Goal: Task Accomplishment & Management: Use online tool/utility

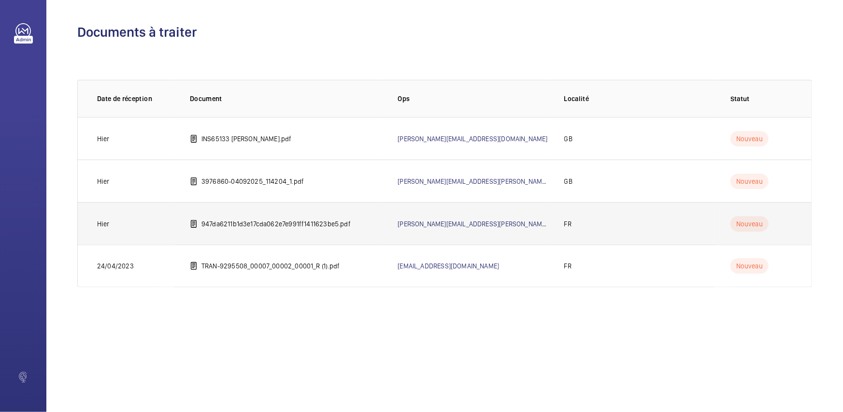
click at [317, 220] on p "947da6211b1d3e17cda062e7e991ff1411623be5.pdf" at bounding box center [275, 224] width 149 height 10
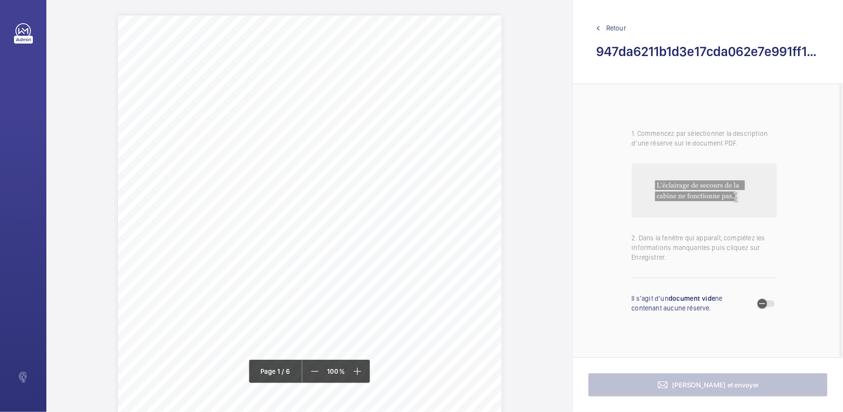
click at [612, 23] on span "Retour" at bounding box center [616, 28] width 20 height 10
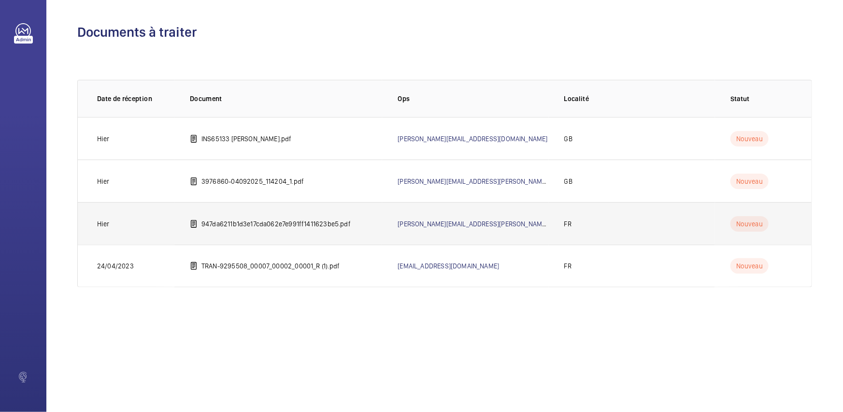
click at [210, 229] on td "947da6211b1d3e17cda062e7e991ff1411623be5.pdf" at bounding box center [278, 223] width 208 height 43
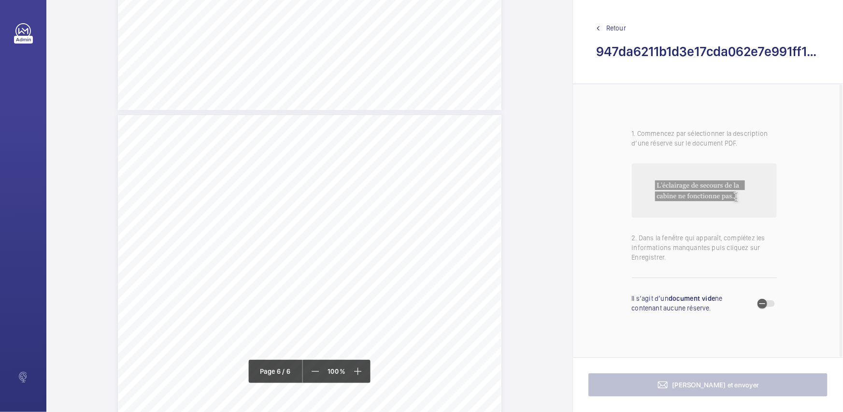
scroll to position [2679, 0]
click at [456, 280] on div "Affaire n° : 250138840000148/847000 / Référence du rapport : 38840/25/9351 Natu…" at bounding box center [310, 342] width 384 height 542
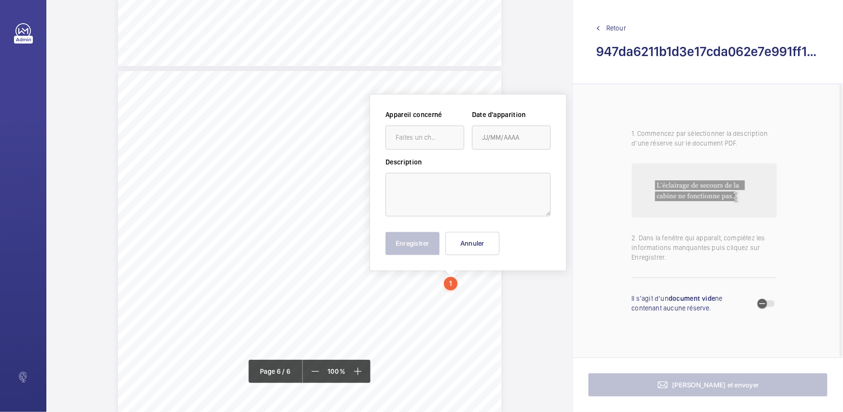
scroll to position [2715, 0]
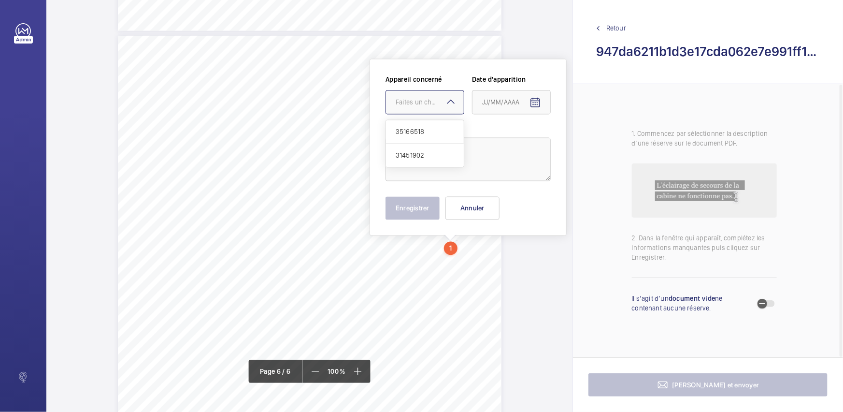
click at [438, 101] on div "Faites un choix" at bounding box center [430, 103] width 68 height 10
click at [476, 204] on button "Annuler" at bounding box center [473, 208] width 54 height 23
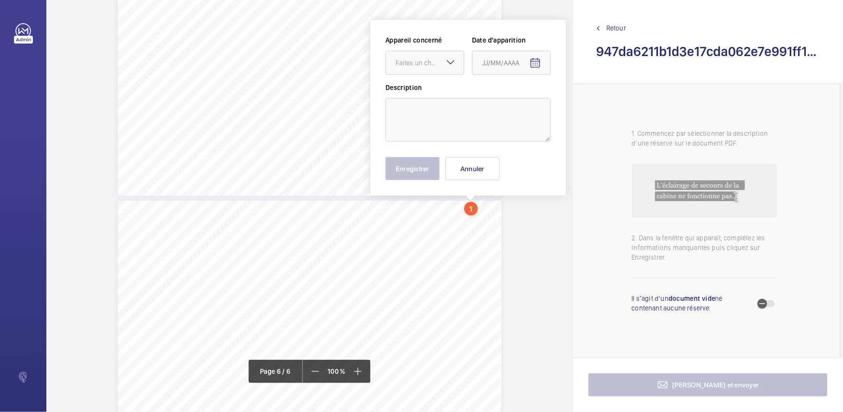
scroll to position [2510, 0]
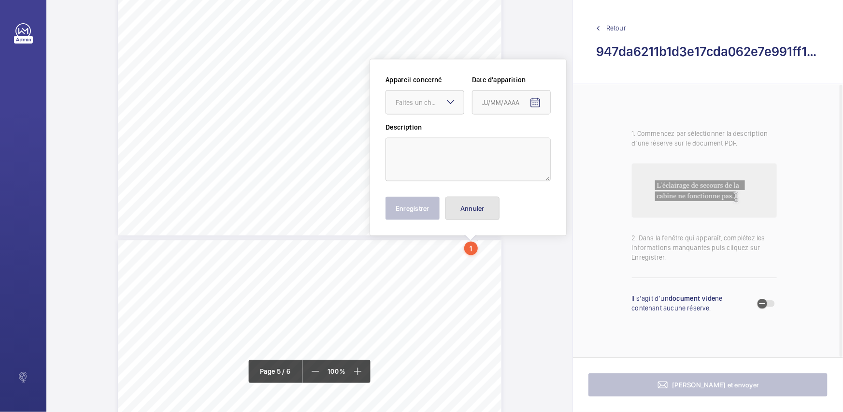
click at [473, 206] on button "Annuler" at bounding box center [473, 208] width 54 height 23
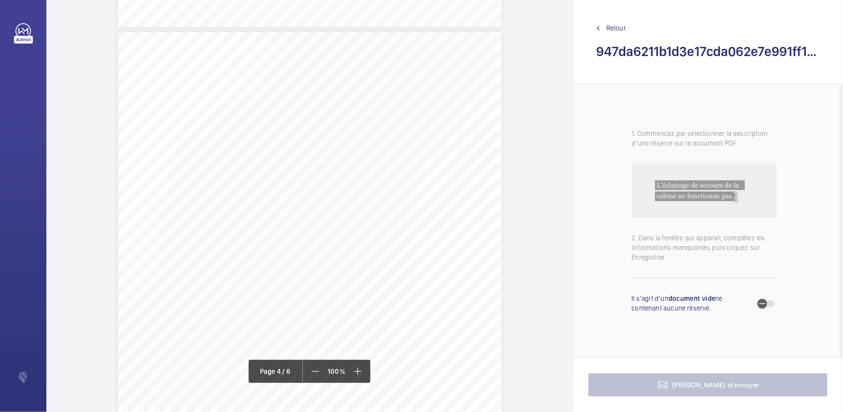
scroll to position [1544, 0]
click at [445, 266] on div "Affaire n° : 250138840000148/847000 / Référence du rapport : 38840/25/9351 Natu…" at bounding box center [310, 384] width 384 height 542
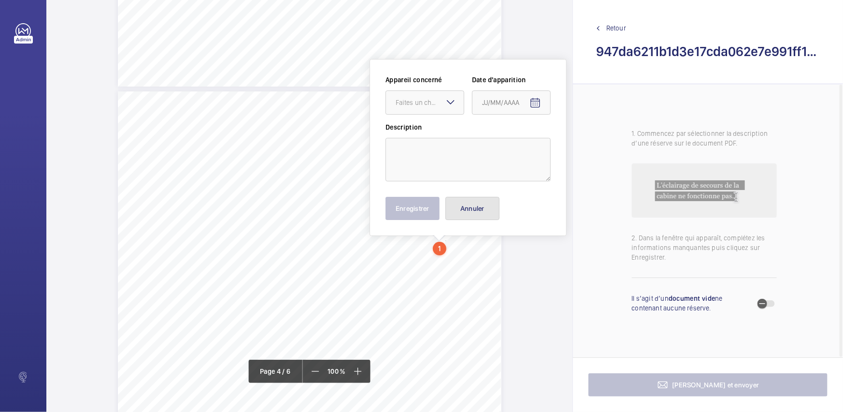
click at [466, 211] on button "Annuler" at bounding box center [473, 208] width 54 height 23
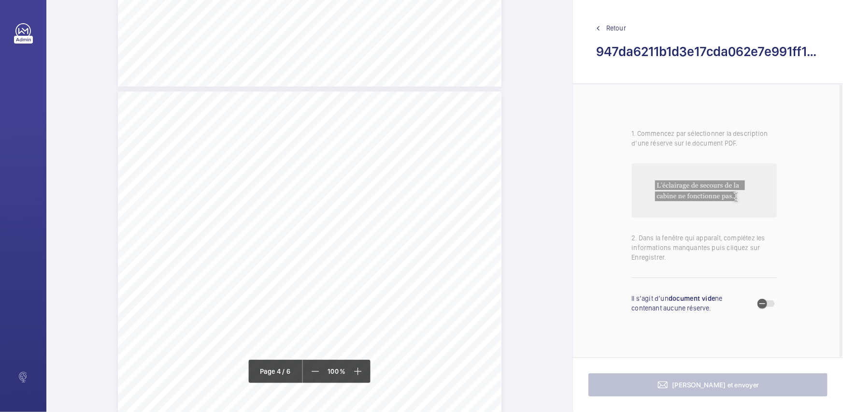
click at [483, 286] on div "Affaire n° : 250138840000148/847000 / Référence du rapport : 38840/25/9351 Natu…" at bounding box center [310, 362] width 384 height 542
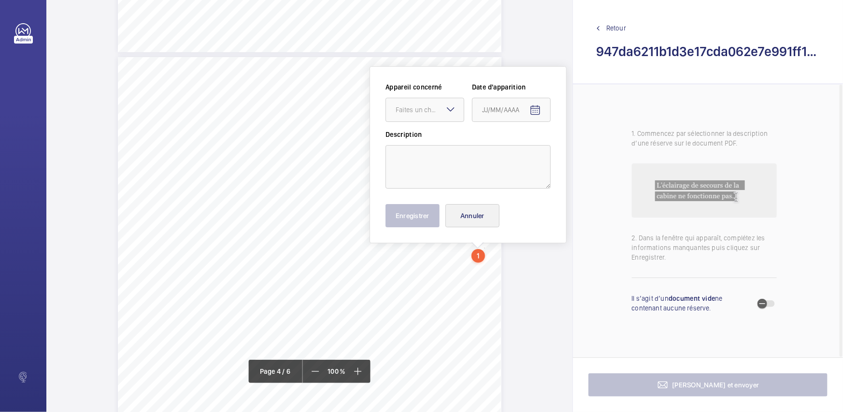
scroll to position [1607, 0]
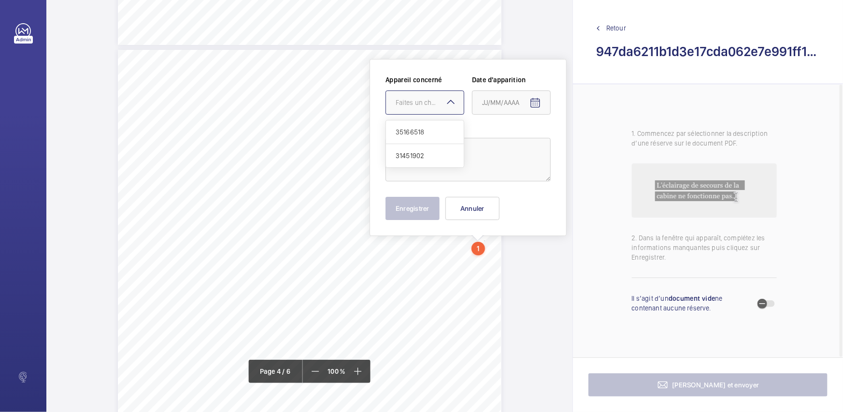
click at [440, 100] on div "Faites un choix" at bounding box center [430, 103] width 68 height 10
click at [488, 213] on button "Annuler" at bounding box center [473, 208] width 54 height 23
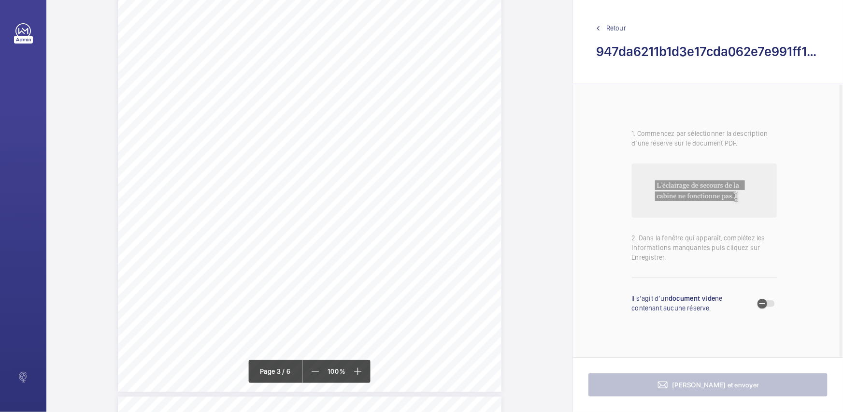
scroll to position [1255, 0]
click at [497, 297] on div "Affaire n° : 250138840000148/847000 / Référence du rapport : 38840/25/9351 Natu…" at bounding box center [310, 125] width 384 height 542
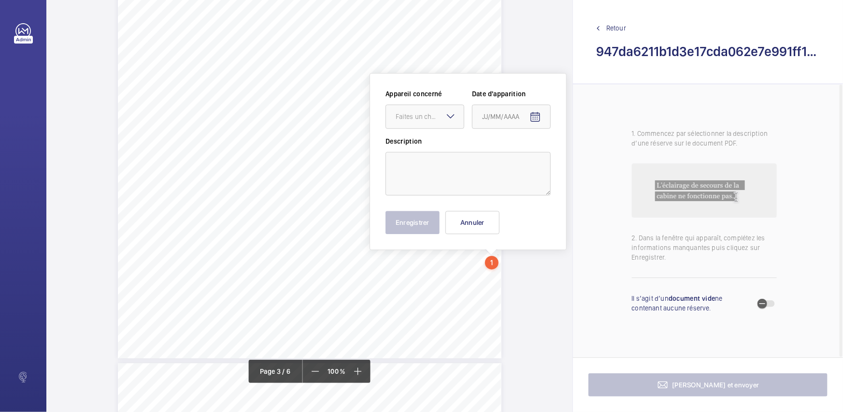
scroll to position [1308, 0]
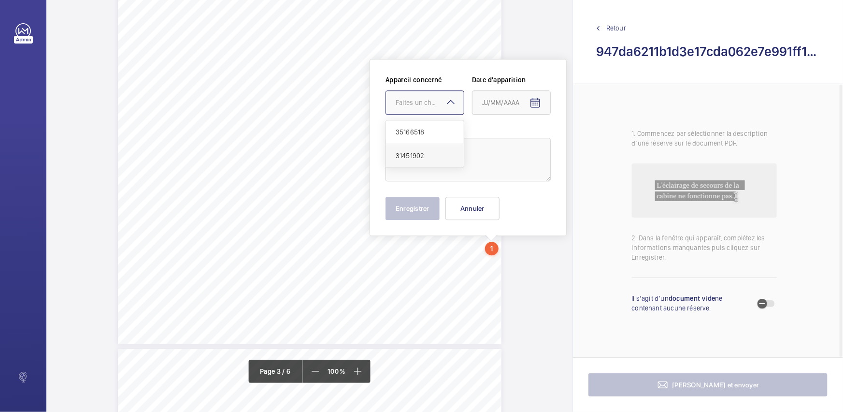
drag, startPoint x: 439, startPoint y: 110, endPoint x: 449, endPoint y: 155, distance: 46.0
click at [439, 110] on div at bounding box center [425, 102] width 78 height 23
click at [461, 205] on button "Annuler" at bounding box center [473, 208] width 54 height 23
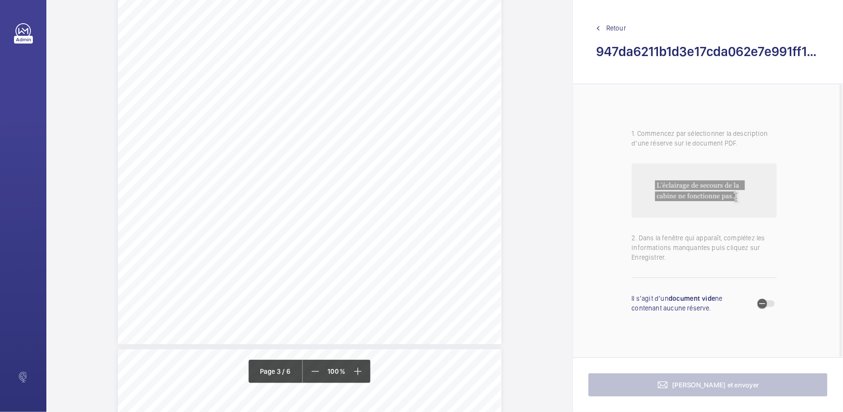
click at [624, 19] on div "Retour 947da6211b1d3e17cda062e7e991ff1411623be5.pdf" at bounding box center [708, 42] width 270 height 84
click at [624, 24] on span "Retour" at bounding box center [616, 28] width 20 height 10
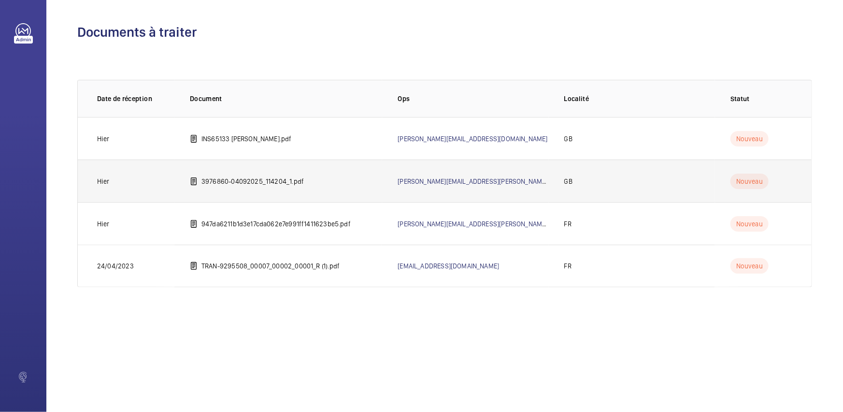
click at [268, 187] on td "3976860-04092025_114204_1.pdf" at bounding box center [278, 180] width 208 height 43
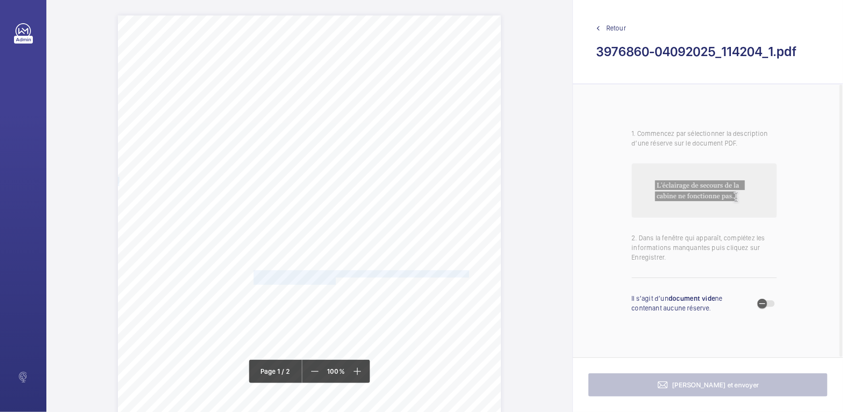
drag, startPoint x: 253, startPoint y: 271, endPoint x: 334, endPoint y: 281, distance: 82.3
click at [334, 281] on div "EX2 8ED [STREET_ADDRESS], , Location Address: Client Name: Postcode: Client Pla…" at bounding box center [309, 286] width 383 height 542
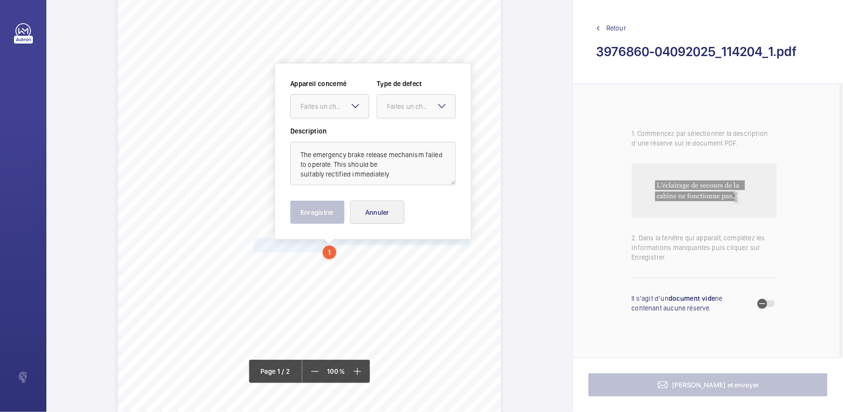
scroll to position [36, 0]
click at [340, 103] on div "Faites un choix" at bounding box center [335, 103] width 68 height 10
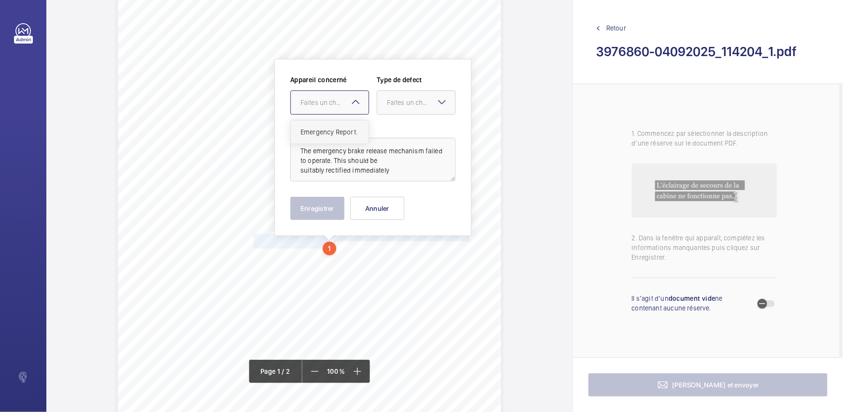
click at [340, 130] on span "Emergency Report." at bounding box center [330, 132] width 58 height 10
click at [419, 103] on div "Faites un choix" at bounding box center [421, 103] width 68 height 10
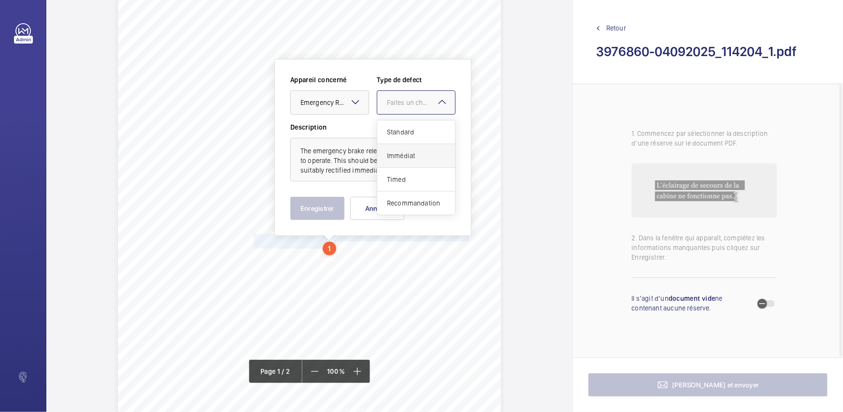
click at [422, 159] on span "Immédiat" at bounding box center [416, 156] width 58 height 10
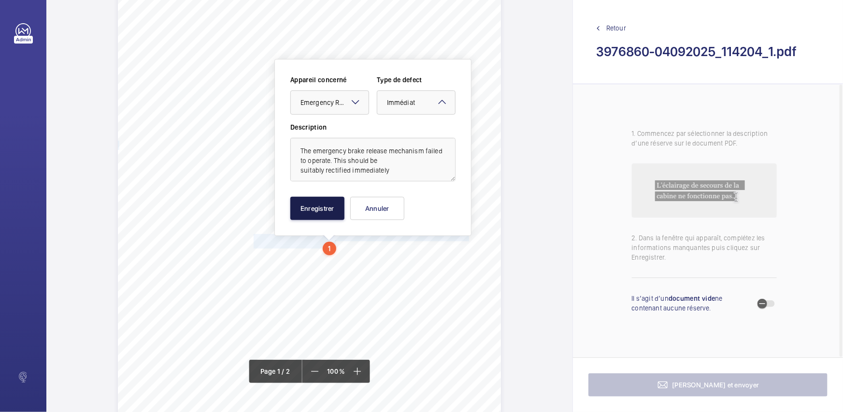
click at [329, 207] on button "Enregistrer" at bounding box center [317, 208] width 54 height 23
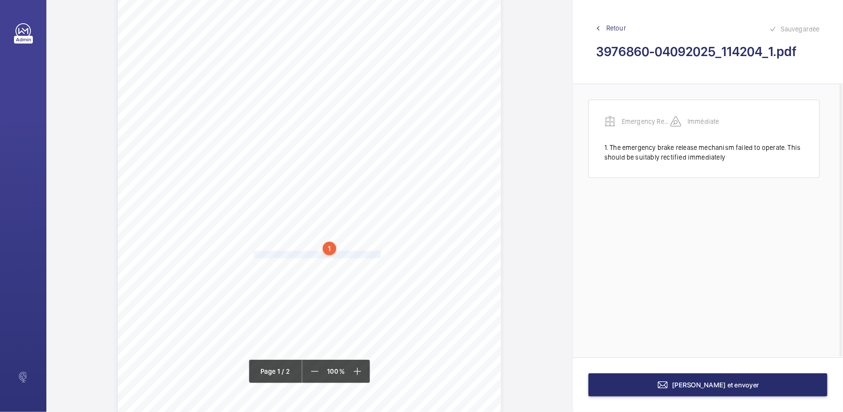
drag, startPoint x: 252, startPoint y: 253, endPoint x: 380, endPoint y: 254, distance: 128.1
click at [380, 254] on span "One counterweight securing clamp detached." at bounding box center [318, 254] width 129 height 6
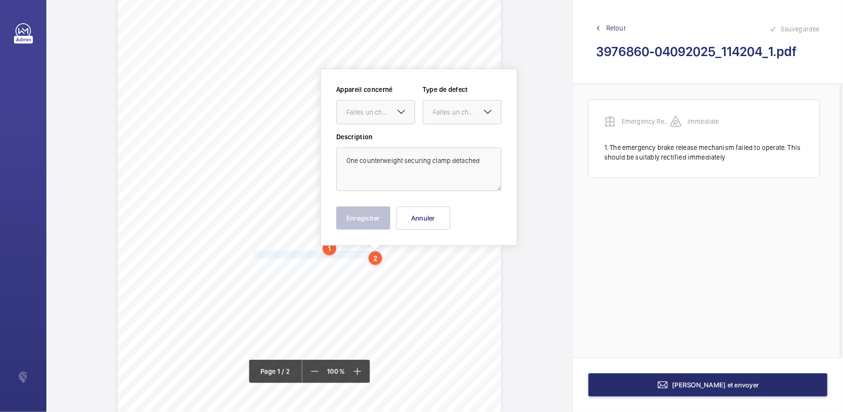
scroll to position [46, 0]
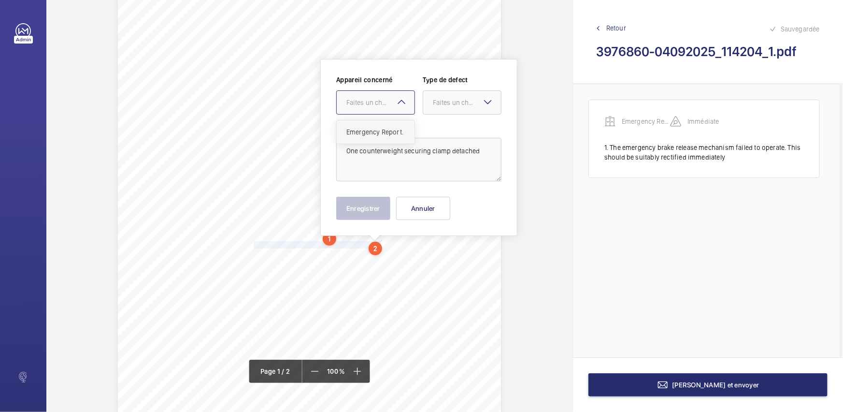
drag, startPoint x: 393, startPoint y: 106, endPoint x: 398, endPoint y: 121, distance: 15.7
click at [395, 107] on div "Faites un choix" at bounding box center [376, 103] width 78 height 10
drag, startPoint x: 401, startPoint y: 131, endPoint x: 443, endPoint y: 109, distance: 47.3
click at [404, 130] on span "Emergency Report." at bounding box center [375, 132] width 58 height 10
drag, startPoint x: 447, startPoint y: 105, endPoint x: 448, endPoint y: 128, distance: 22.7
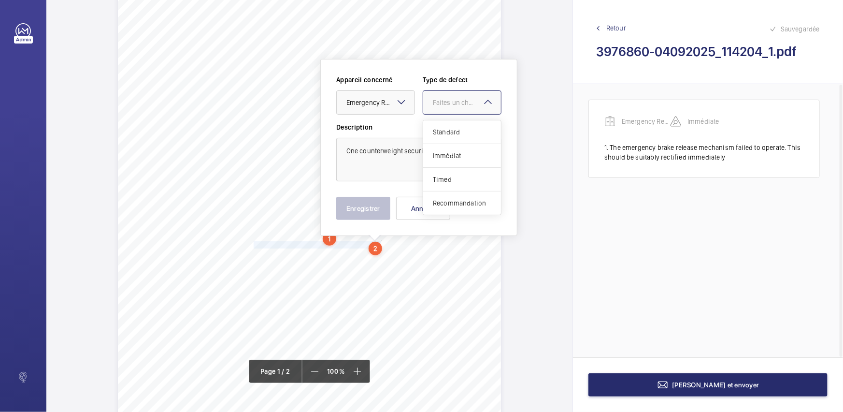
click at [448, 106] on div "Faites un choix" at bounding box center [467, 103] width 68 height 10
click at [448, 129] on span "Standard" at bounding box center [462, 132] width 58 height 10
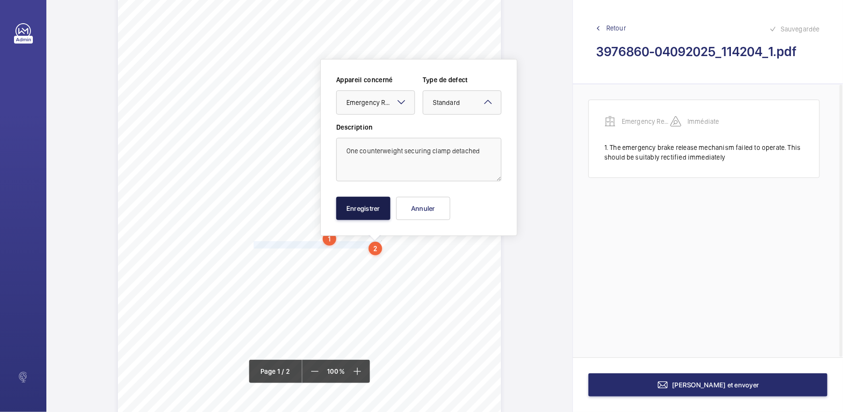
click at [372, 208] on button "Enregistrer" at bounding box center [363, 208] width 54 height 23
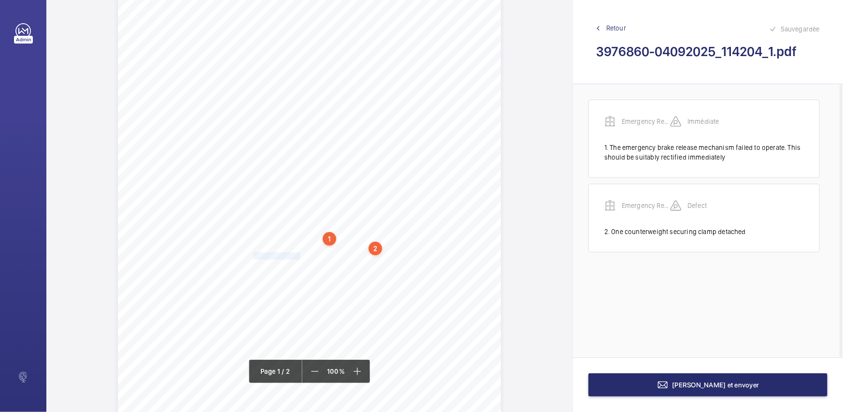
drag, startPoint x: 253, startPoint y: 254, endPoint x: 300, endPoint y: 253, distance: 46.9
click at [300, 253] on span "Pit controls faulty." at bounding box center [279, 256] width 51 height 6
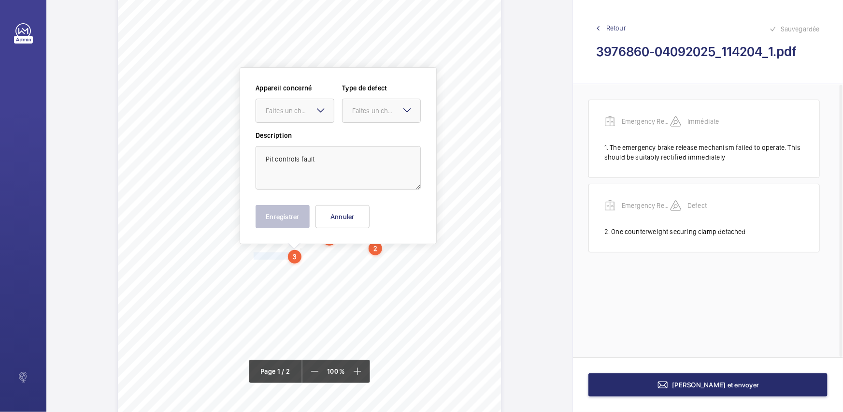
scroll to position [54, 0]
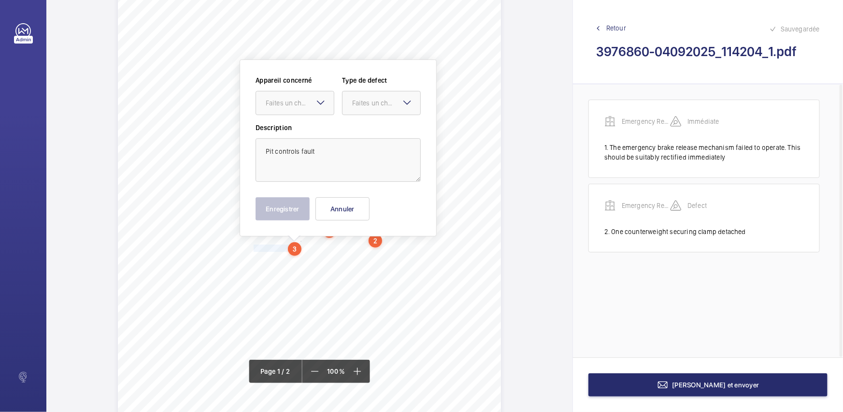
click at [319, 103] on mat-icon at bounding box center [321, 103] width 12 height 12
click at [324, 150] on textarea "Pit controls fault" at bounding box center [338, 159] width 165 height 43
type textarea "Pit controls faulty"
click at [324, 117] on div "Appareil concerné Faites un choix Type de defect Faites un choix" at bounding box center [338, 98] width 165 height 47
click at [323, 112] on div at bounding box center [295, 102] width 78 height 23
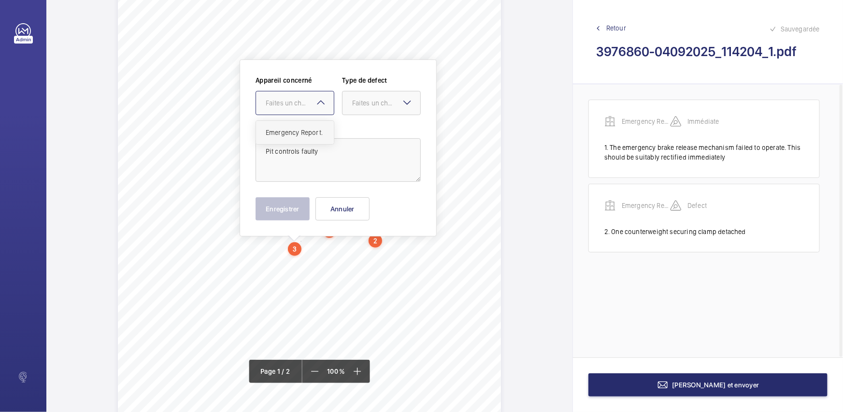
click at [315, 138] on div "Emergency Report." at bounding box center [295, 132] width 78 height 23
click at [401, 101] on div "Faites un choix" at bounding box center [381, 103] width 79 height 24
click at [376, 133] on span "Standard" at bounding box center [381, 133] width 58 height 10
click at [292, 215] on button "Enregistrer" at bounding box center [283, 208] width 54 height 23
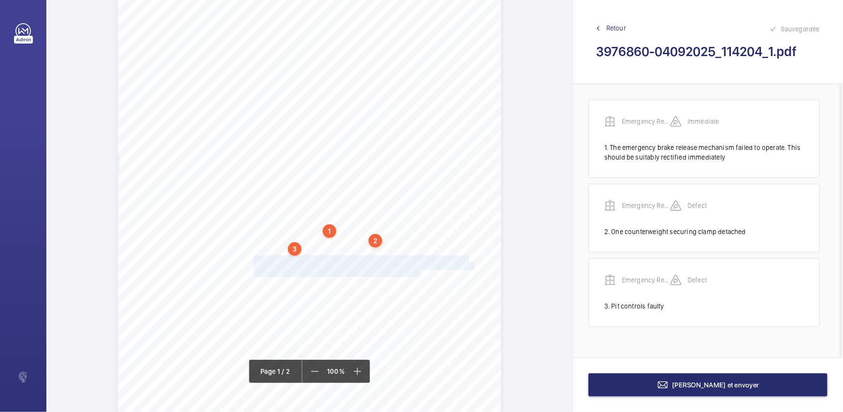
drag, startPoint x: 253, startPoint y: 258, endPoint x: 419, endPoint y: 272, distance: 166.9
click at [419, 272] on div "EX2 8ED [STREET_ADDRESS], , Location Address: Client Name: Postcode: Client Pla…" at bounding box center [309, 233] width 383 height 542
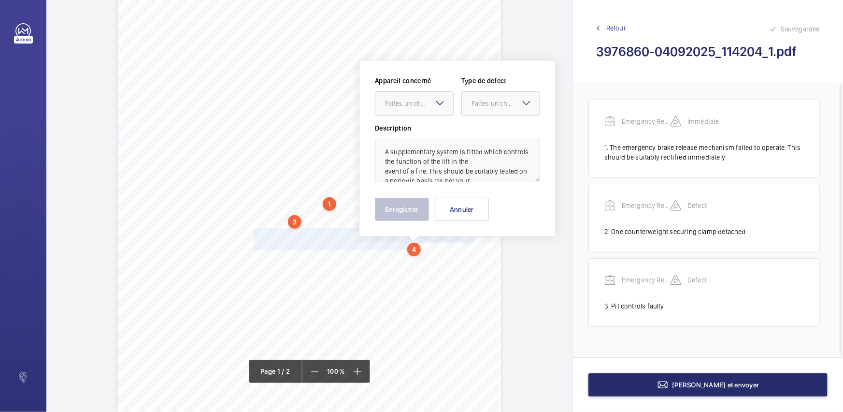
scroll to position [82, 0]
click at [417, 104] on div "Faites un choix" at bounding box center [419, 103] width 68 height 10
click at [418, 130] on span "Emergency Report." at bounding box center [414, 132] width 58 height 10
drag, startPoint x: 496, startPoint y: 105, endPoint x: 497, endPoint y: 117, distance: 12.1
click at [497, 105] on div "Faites un choix" at bounding box center [506, 103] width 68 height 10
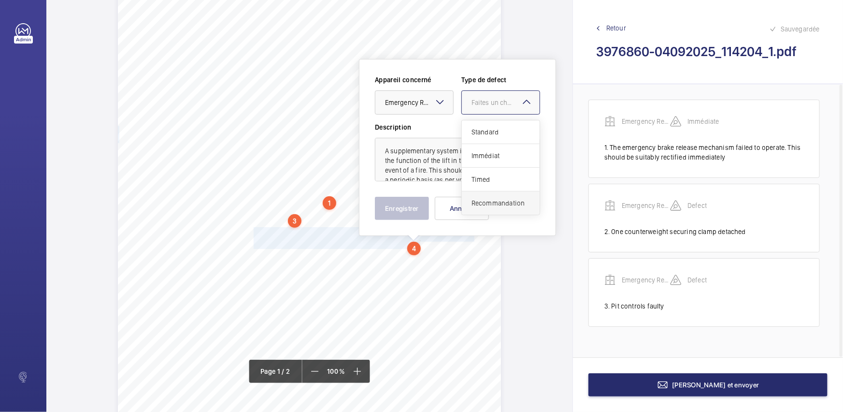
click at [517, 207] on div "Recommandation" at bounding box center [501, 202] width 78 height 23
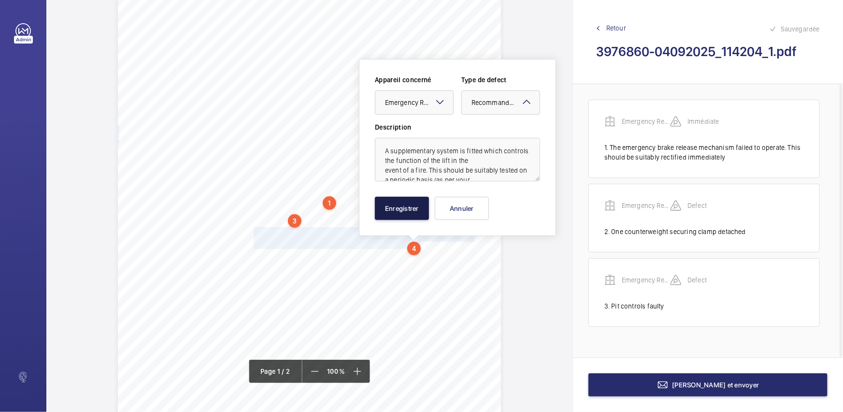
click at [410, 207] on button "Enregistrer" at bounding box center [402, 208] width 54 height 23
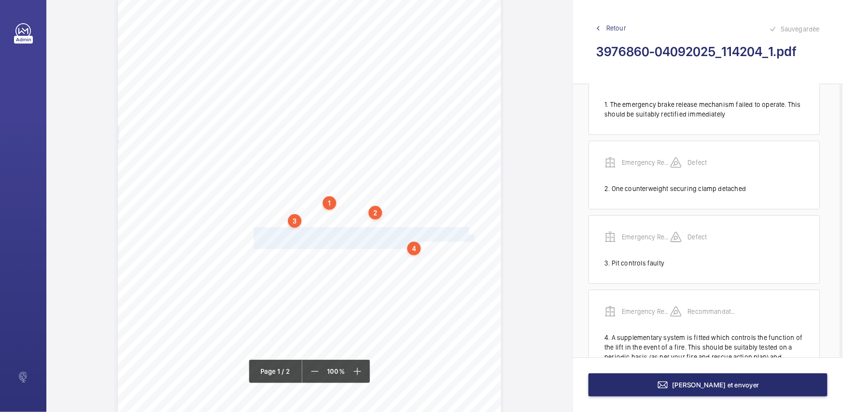
scroll to position [87, 0]
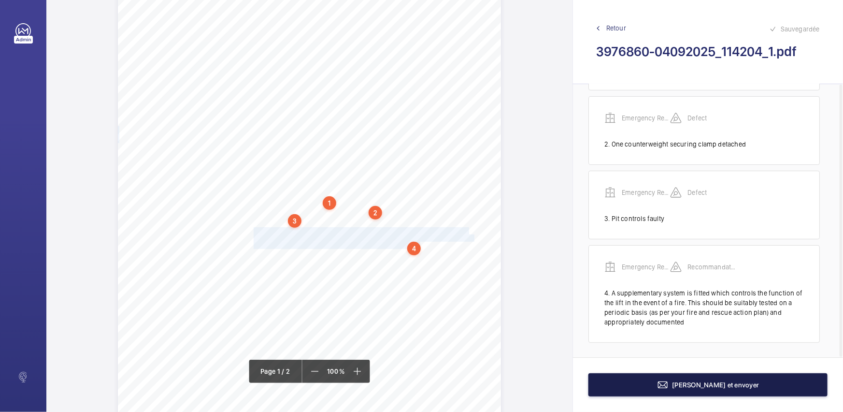
click at [626, 395] on button "[PERSON_NAME] et envoyer" at bounding box center [708, 384] width 239 height 23
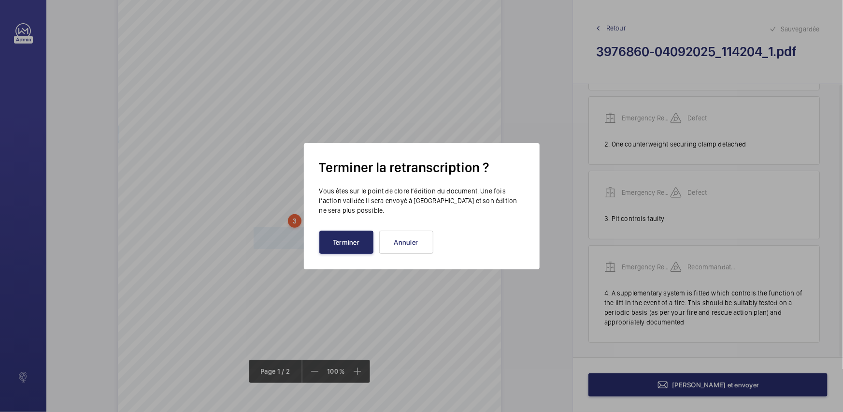
click at [345, 247] on button "Terminer" at bounding box center [346, 241] width 54 height 23
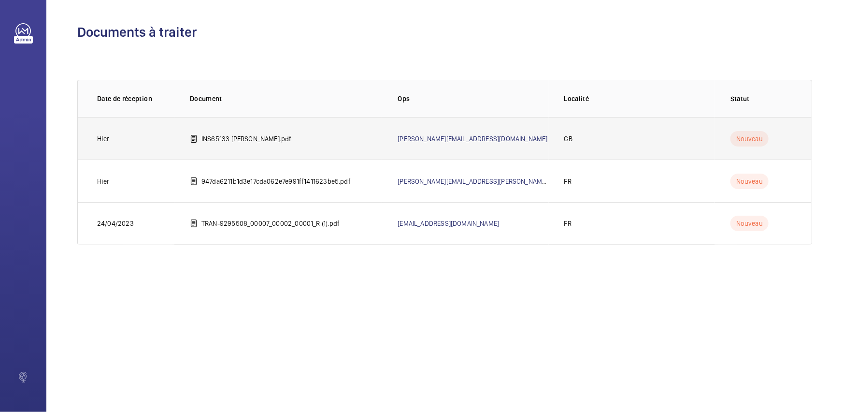
click at [247, 151] on td "INS65133 [PERSON_NAME].pdf" at bounding box center [278, 138] width 208 height 43
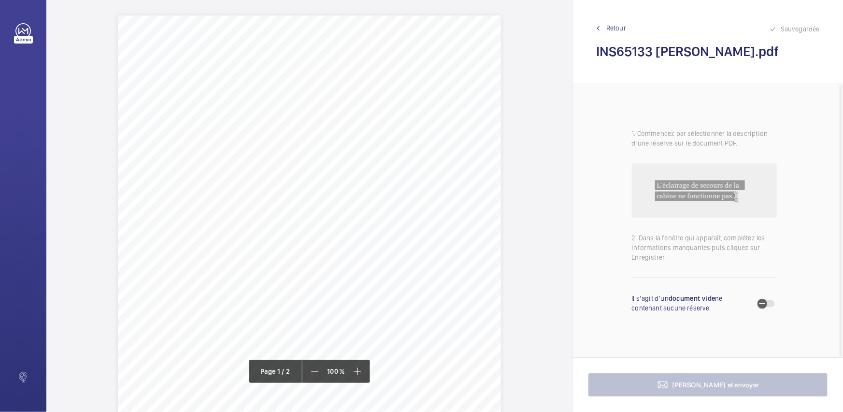
scroll to position [175, 0]
drag, startPoint x: 267, startPoint y: 101, endPoint x: 290, endPoint y: 122, distance: 31.5
click at [290, 122] on div "Signed: Lifting Operations and Lifting Equipment Regulations 1998 Report of Tho…" at bounding box center [309, 111] width 383 height 542
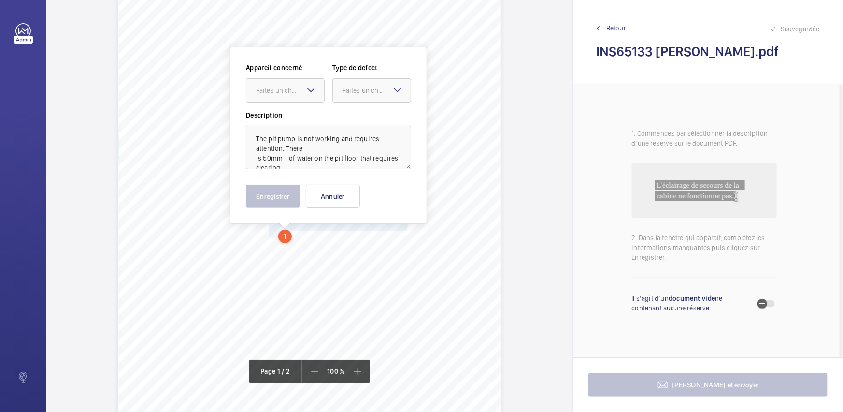
scroll to position [53, 0]
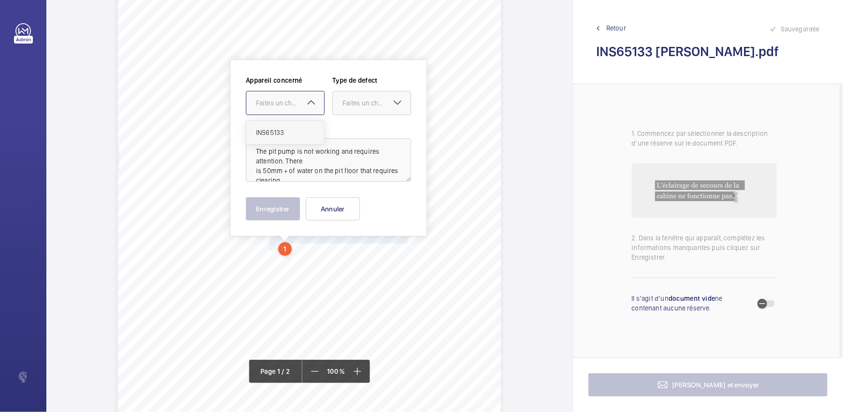
drag, startPoint x: 297, startPoint y: 101, endPoint x: 299, endPoint y: 121, distance: 19.4
click at [297, 105] on div "Faites un choix" at bounding box center [290, 103] width 68 height 10
drag, startPoint x: 299, startPoint y: 121, endPoint x: 376, endPoint y: 102, distance: 80.0
click at [299, 121] on div "INS65133" at bounding box center [285, 132] width 78 height 23
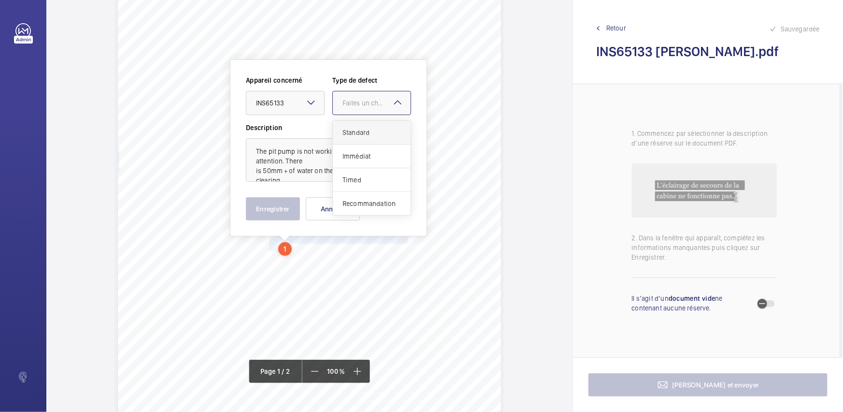
drag, startPoint x: 376, startPoint y: 102, endPoint x: 364, endPoint y: 125, distance: 25.7
click at [374, 108] on div "Faites un choix" at bounding box center [372, 103] width 78 height 10
click at [364, 125] on div "Standard" at bounding box center [372, 133] width 78 height 24
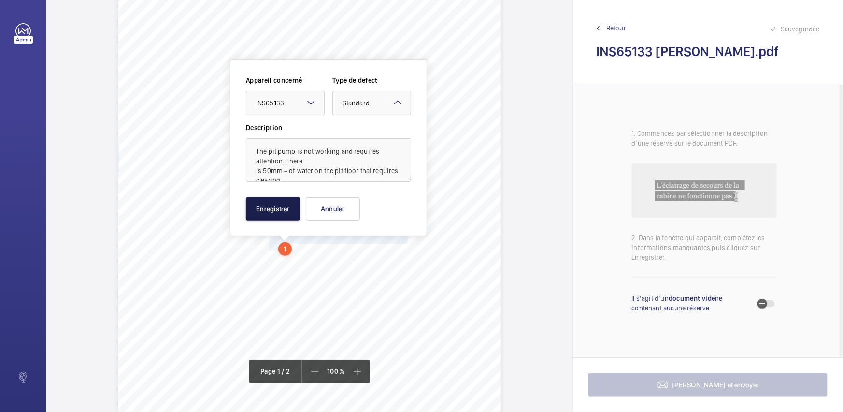
click at [287, 207] on button "Enregistrer" at bounding box center [273, 208] width 54 height 23
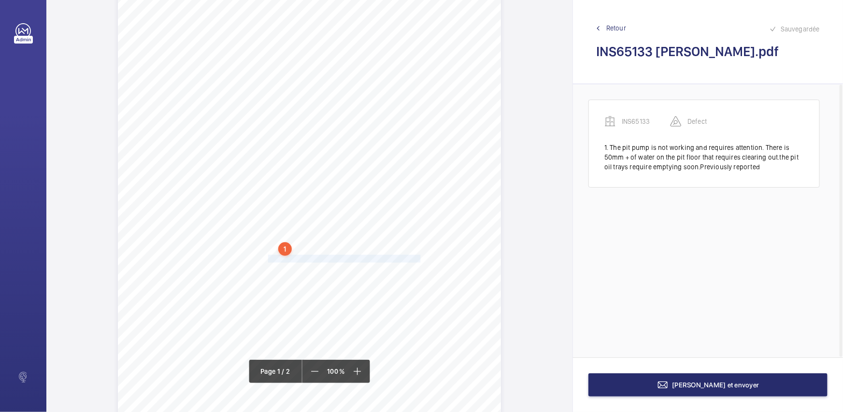
drag, startPoint x: 267, startPoint y: 258, endPoint x: 418, endPoint y: 256, distance: 151.2
click at [418, 256] on span "Ground landing push unit is coming apart. Needs attention" at bounding box center [344, 258] width 152 height 7
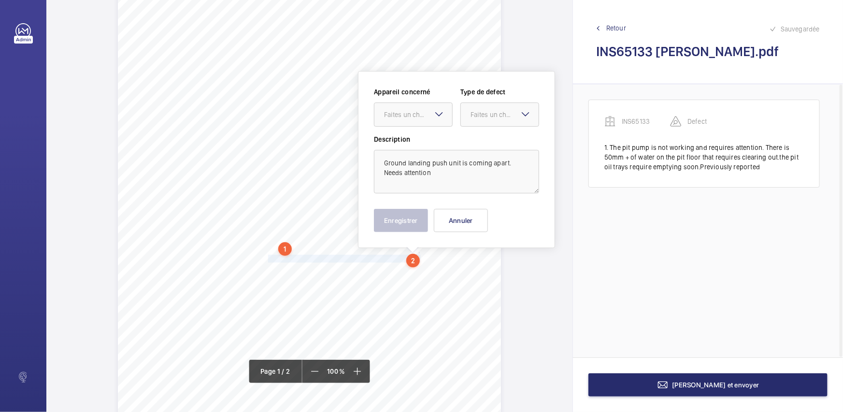
scroll to position [65, 0]
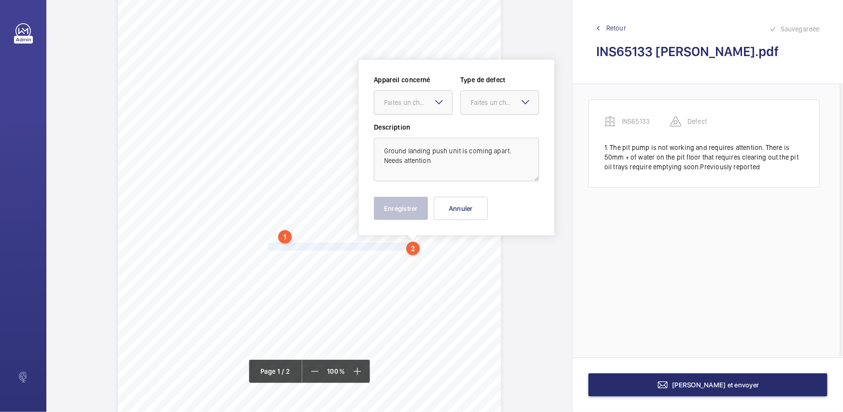
drag, startPoint x: 422, startPoint y: 108, endPoint x: 422, endPoint y: 115, distance: 7.3
click at [422, 110] on div at bounding box center [413, 102] width 78 height 23
click at [419, 129] on span "INS65133" at bounding box center [413, 132] width 58 height 10
drag, startPoint x: 500, startPoint y: 106, endPoint x: 498, endPoint y: 119, distance: 13.3
click at [499, 107] on div "Faites un choix" at bounding box center [500, 103] width 78 height 10
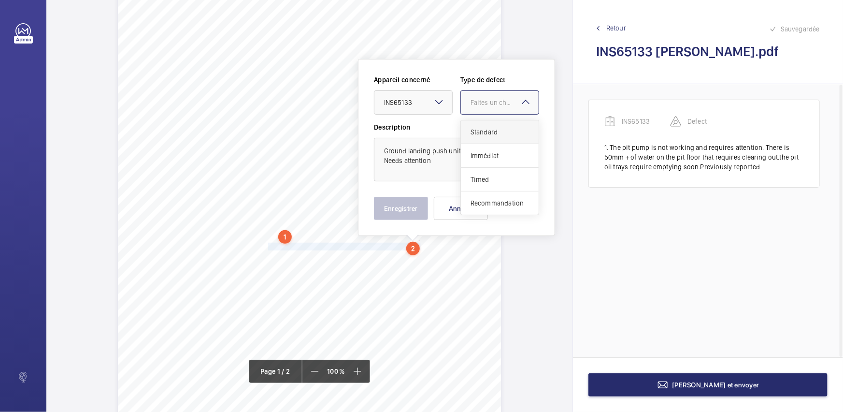
click at [494, 132] on span "Standard" at bounding box center [500, 132] width 58 height 10
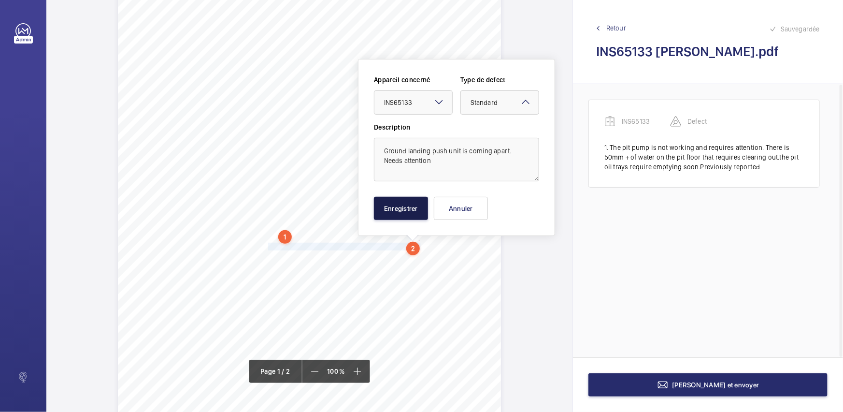
click at [415, 203] on button "Enregistrer" at bounding box center [401, 208] width 54 height 23
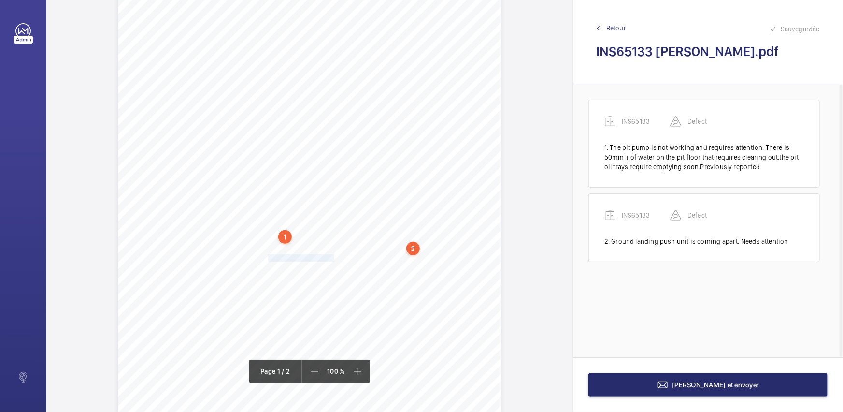
drag, startPoint x: 267, startPoint y: 258, endPoint x: 332, endPoint y: 257, distance: 65.7
click at [332, 257] on div "Signed: Lifting Operations and Lifting Equipment Regulations 1998 Report of Tho…" at bounding box center [309, 221] width 383 height 542
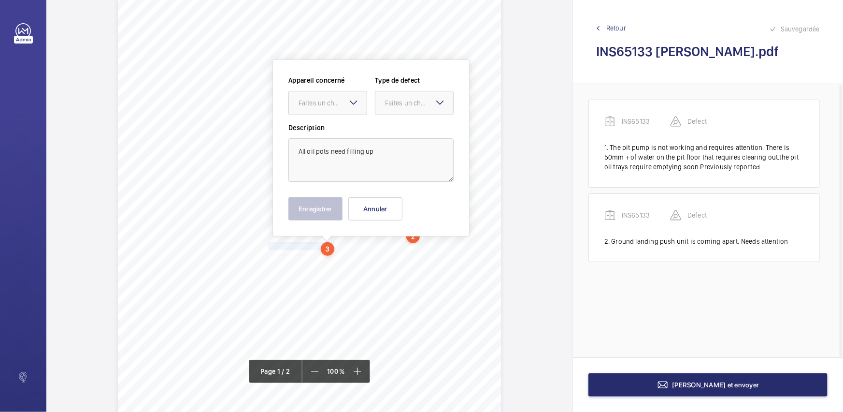
drag, startPoint x: 330, startPoint y: 97, endPoint x: 331, endPoint y: 115, distance: 17.4
click at [331, 99] on div "Faites un choix" at bounding box center [333, 103] width 68 height 10
drag, startPoint x: 330, startPoint y: 122, endPoint x: 351, endPoint y: 119, distance: 21.5
click at [331, 122] on div "INS65133" at bounding box center [328, 132] width 78 height 23
click at [435, 101] on mat-icon at bounding box center [440, 103] width 12 height 12
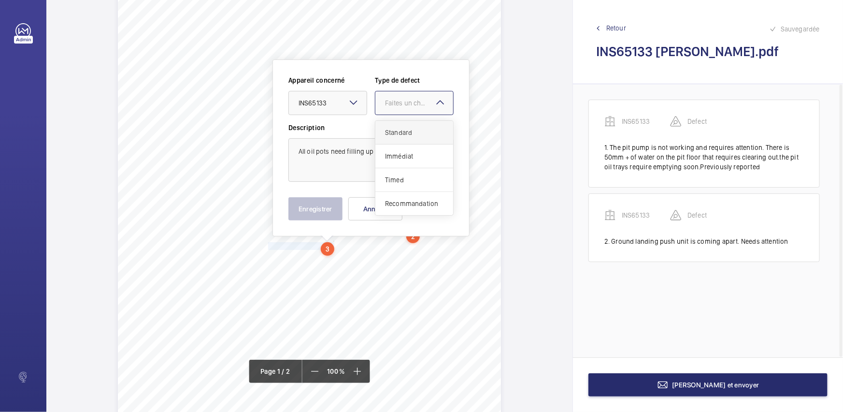
click at [424, 123] on div "Standard" at bounding box center [414, 133] width 78 height 24
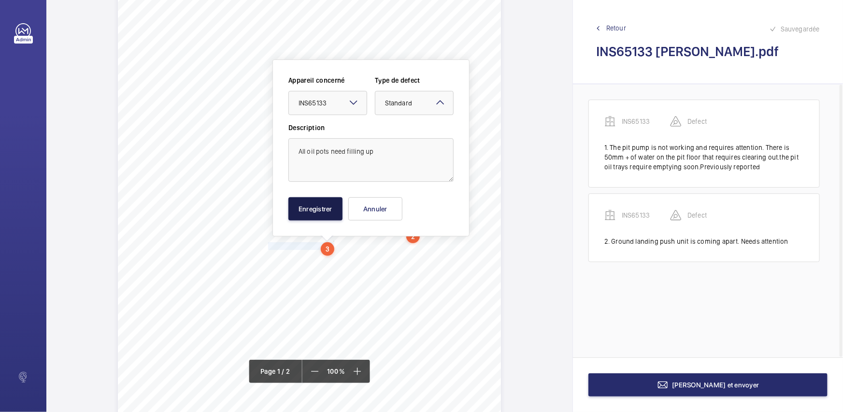
click at [337, 206] on button "Enregistrer" at bounding box center [315, 208] width 54 height 23
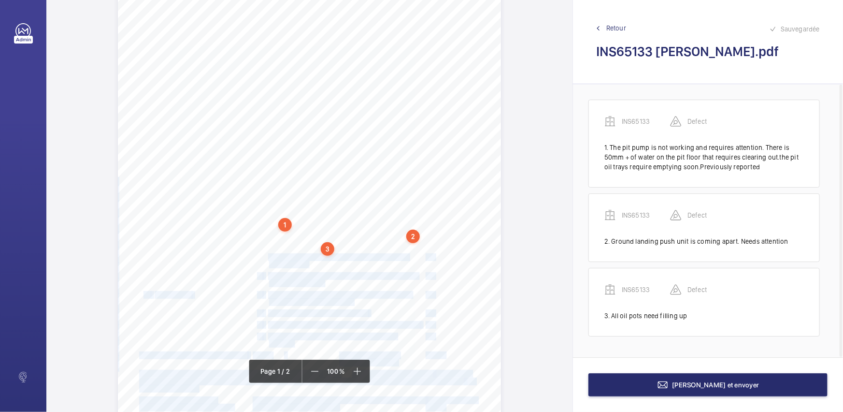
drag, startPoint x: 267, startPoint y: 256, endPoint x: 307, endPoint y: 264, distance: 40.6
click at [307, 264] on div "Signed: Lifting Operations and Lifting Equipment Regulations 1998 Report of Tho…" at bounding box center [309, 209] width 383 height 542
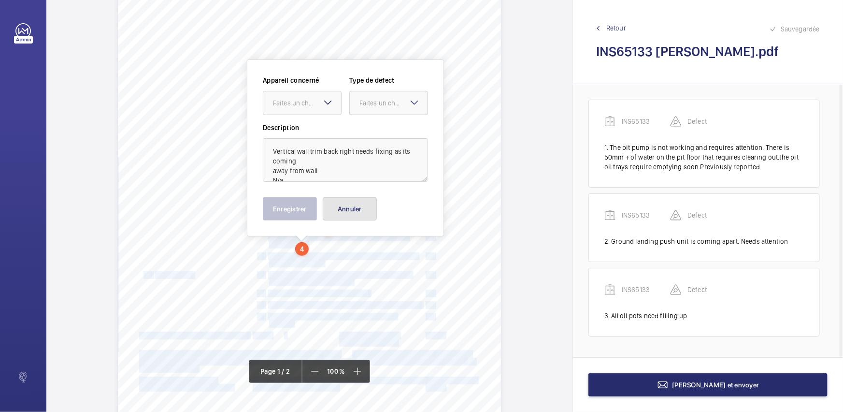
click at [350, 218] on button "Annuler" at bounding box center [350, 208] width 54 height 23
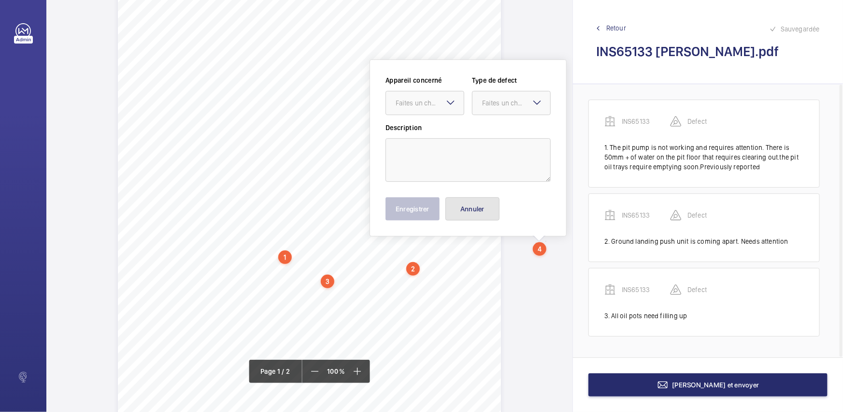
click at [485, 205] on button "Annuler" at bounding box center [473, 208] width 54 height 23
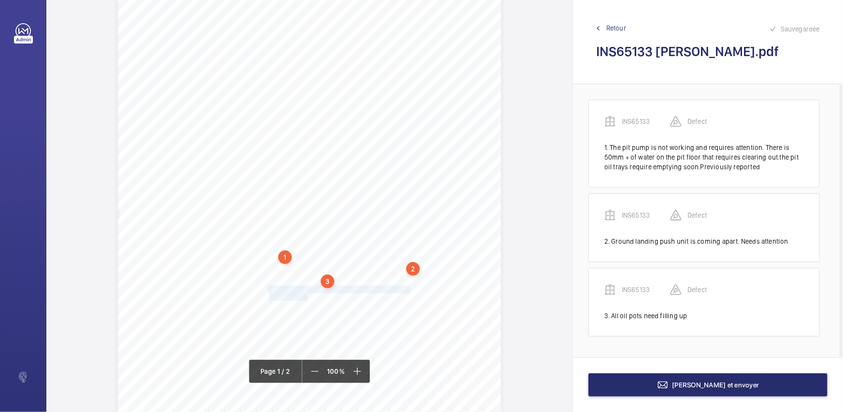
drag, startPoint x: 267, startPoint y: 287, endPoint x: 307, endPoint y: 296, distance: 40.7
click at [307, 296] on div "Signed: Lifting Operations and Lifting Equipment Regulations 1998 Report of Tho…" at bounding box center [309, 242] width 383 height 542
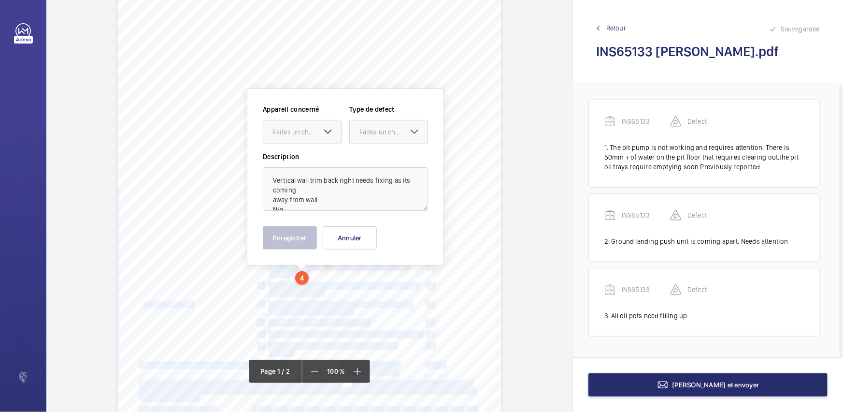
scroll to position [97, 0]
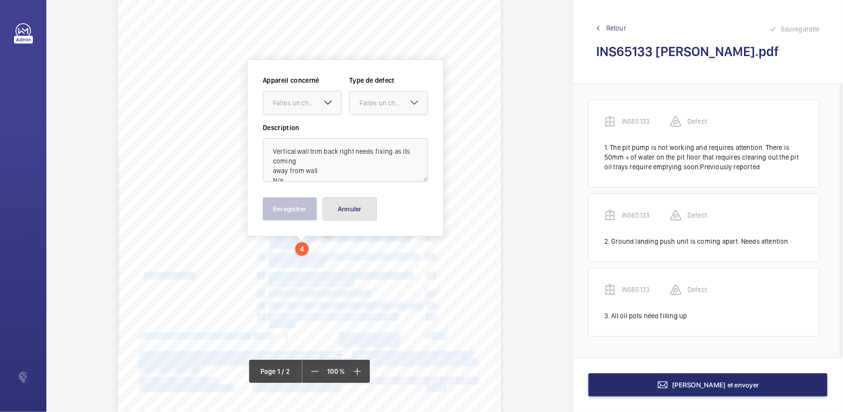
drag, startPoint x: 358, startPoint y: 209, endPoint x: 484, endPoint y: 231, distance: 128.1
click at [359, 209] on button "Annuler" at bounding box center [350, 208] width 54 height 23
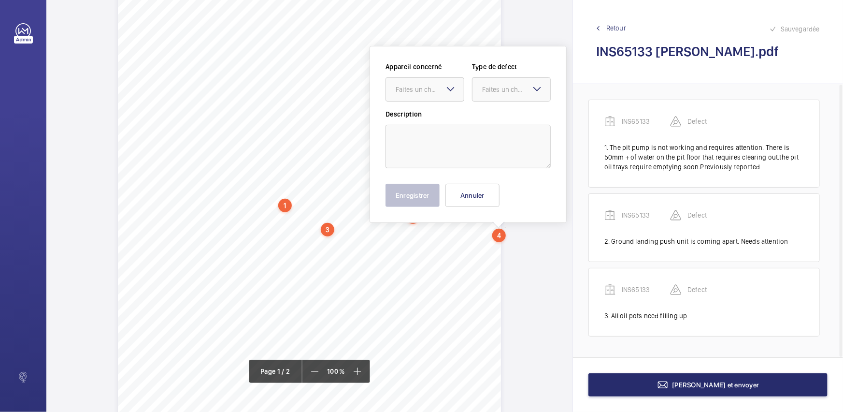
scroll to position [83, 0]
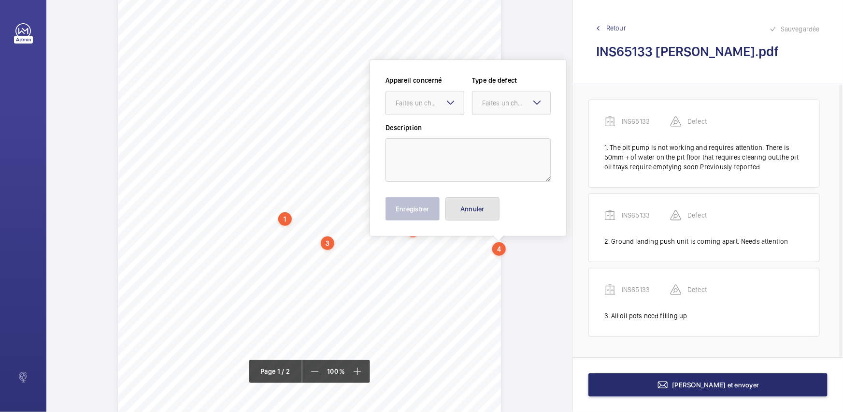
drag, startPoint x: 483, startPoint y: 208, endPoint x: 286, endPoint y: 248, distance: 200.7
click at [482, 207] on button "Annuler" at bounding box center [473, 208] width 54 height 23
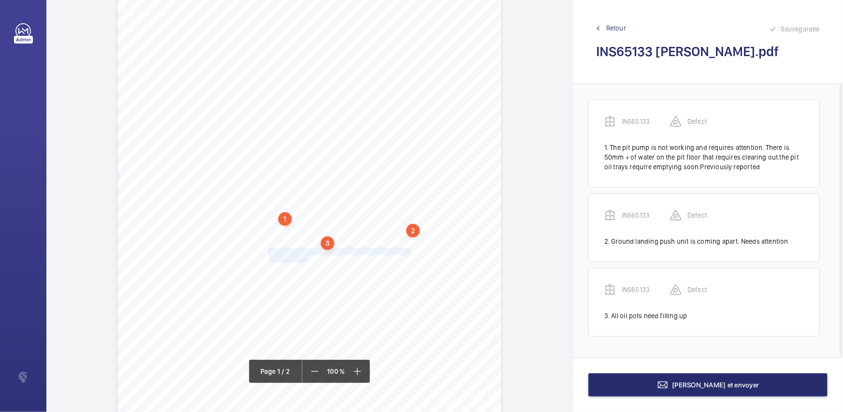
drag, startPoint x: 267, startPoint y: 248, endPoint x: 306, endPoint y: 258, distance: 40.2
click at [306, 258] on div "Signed: Lifting Operations and Lifting Equipment Regulations 1998 Report of Tho…" at bounding box center [309, 203] width 383 height 542
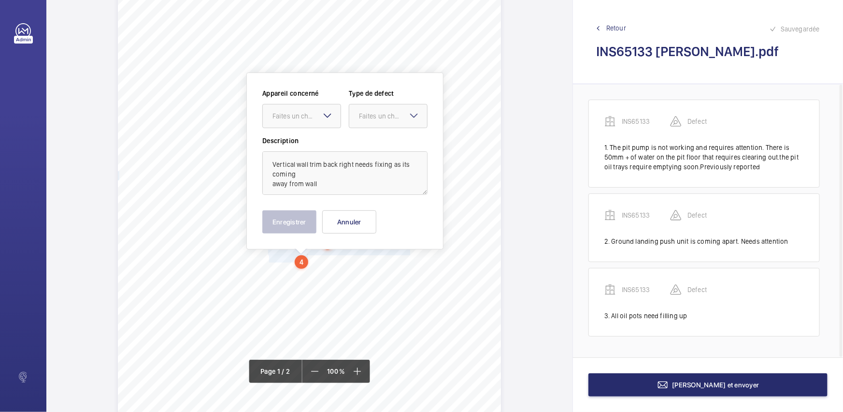
scroll to position [97, 0]
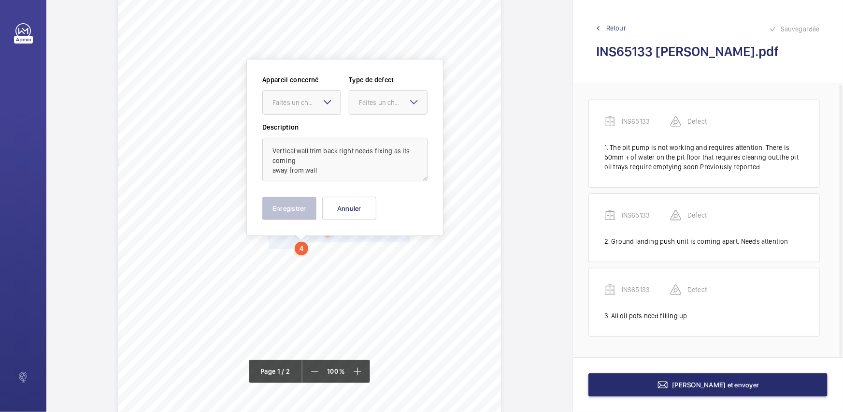
drag, startPoint x: 321, startPoint y: 103, endPoint x: 325, endPoint y: 118, distance: 15.5
click at [322, 106] on div "Faites un choix" at bounding box center [307, 103] width 68 height 10
drag, startPoint x: 326, startPoint y: 121, endPoint x: 333, endPoint y: 121, distance: 6.8
click at [328, 121] on div "INS65133" at bounding box center [302, 131] width 78 height 23
drag, startPoint x: 405, startPoint y: 107, endPoint x: 405, endPoint y: 114, distance: 6.3
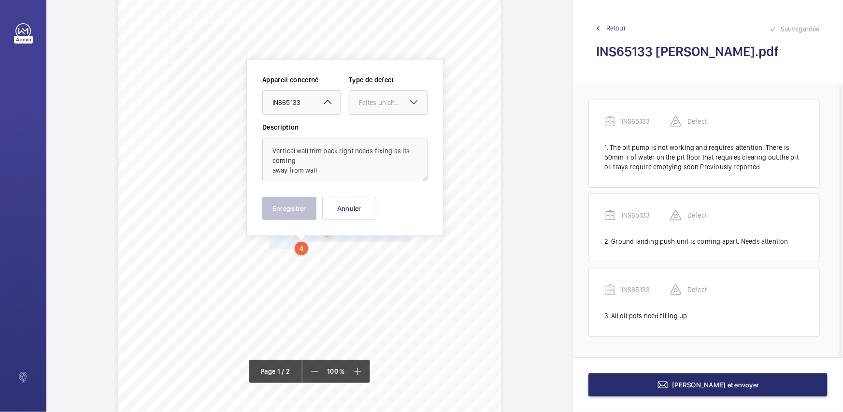
click at [405, 108] on div at bounding box center [388, 102] width 78 height 23
click at [403, 124] on div "Standard" at bounding box center [388, 132] width 78 height 24
click at [294, 202] on button "Enregistrer" at bounding box center [289, 208] width 54 height 23
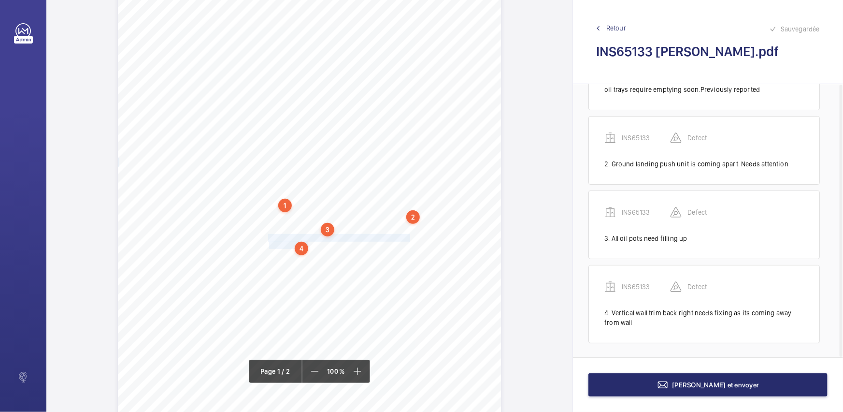
scroll to position [78, 0]
drag, startPoint x: 267, startPoint y: 256, endPoint x: 321, endPoint y: 262, distance: 54.9
click at [321, 262] on div "Signed: Lifting Operations and Lifting Equipment Regulations 1998 Report of Tho…" at bounding box center [309, 190] width 383 height 542
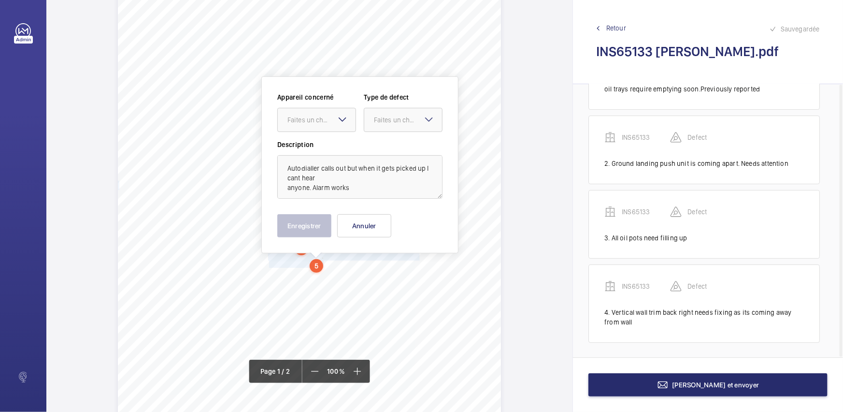
scroll to position [114, 0]
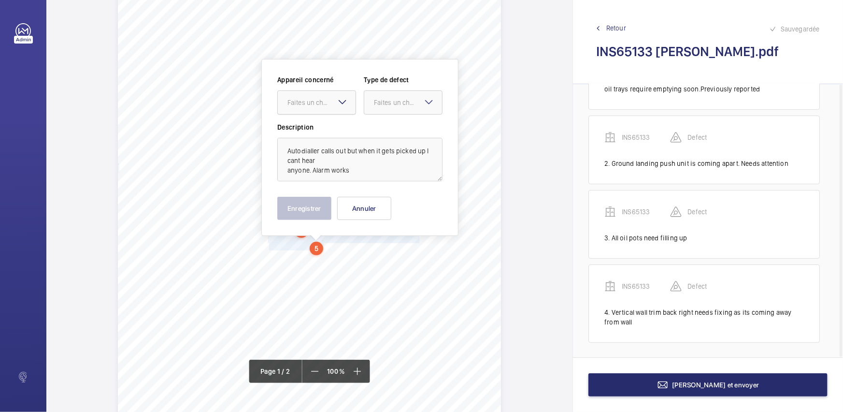
drag, startPoint x: 327, startPoint y: 104, endPoint x: 331, endPoint y: 118, distance: 14.7
click at [328, 103] on div "Faites un choix" at bounding box center [322, 103] width 68 height 10
drag, startPoint x: 331, startPoint y: 118, endPoint x: 417, endPoint y: 106, distance: 86.9
click at [336, 125] on div "INS65133" at bounding box center [317, 131] width 78 height 23
drag, startPoint x: 417, startPoint y: 104, endPoint x: 416, endPoint y: 114, distance: 9.3
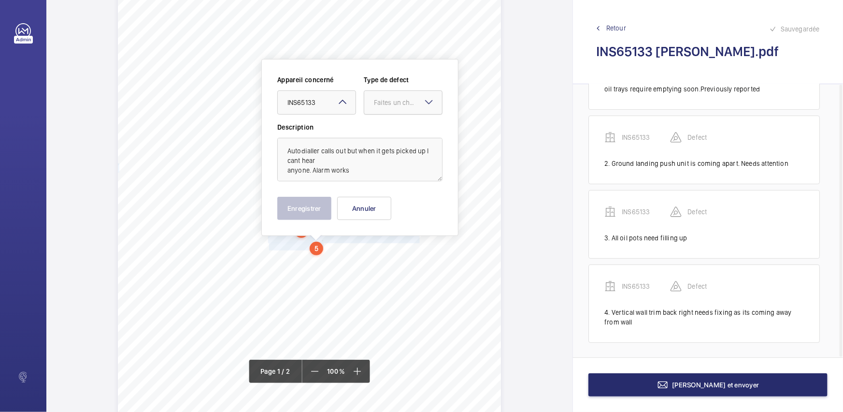
click at [417, 107] on div "Faites un choix" at bounding box center [403, 103] width 78 height 10
click at [416, 120] on div "Standard" at bounding box center [403, 132] width 78 height 24
click at [313, 213] on button "Enregistrer" at bounding box center [304, 208] width 54 height 23
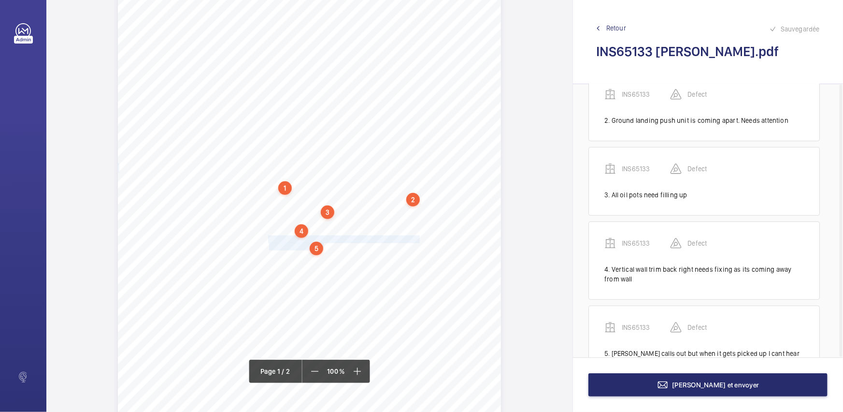
scroll to position [162, 0]
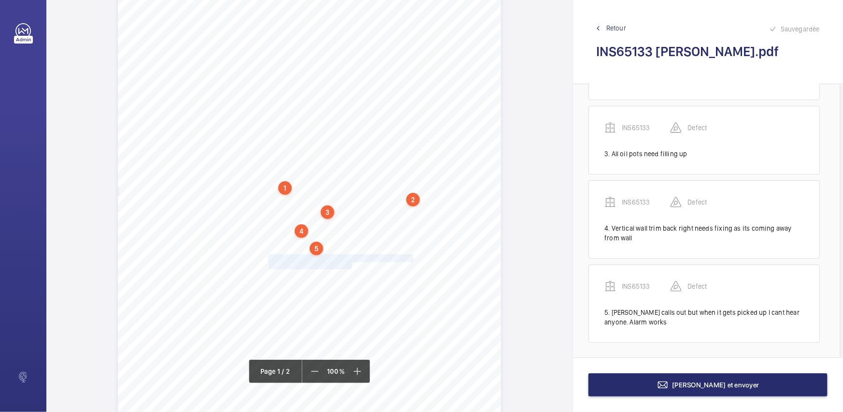
drag, startPoint x: 267, startPoint y: 256, endPoint x: 350, endPoint y: 264, distance: 83.0
click at [350, 264] on div "Signed: Lifting Operations and Lifting Equipment Regulations 1998 Report of Tho…" at bounding box center [309, 172] width 383 height 542
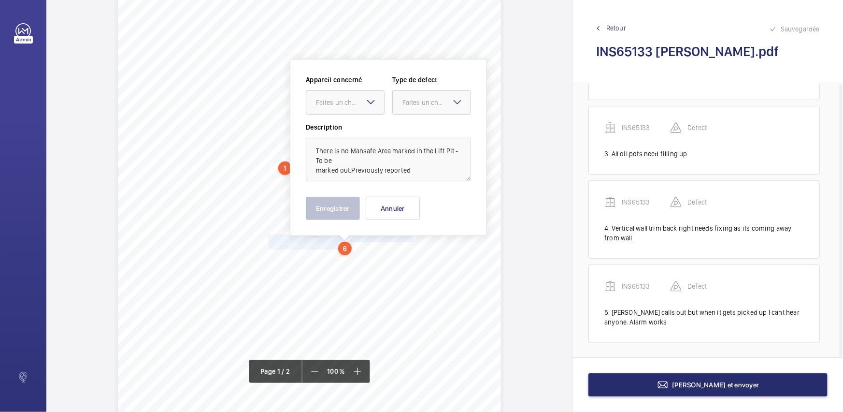
drag, startPoint x: 365, startPoint y: 101, endPoint x: 367, endPoint y: 111, distance: 10.4
click at [366, 105] on mat-icon at bounding box center [371, 102] width 12 height 12
drag, startPoint x: 367, startPoint y: 120, endPoint x: 415, endPoint y: 106, distance: 49.7
click at [368, 120] on div "INS65133" at bounding box center [345, 131] width 78 height 23
drag, startPoint x: 419, startPoint y: 101, endPoint x: 422, endPoint y: 115, distance: 14.3
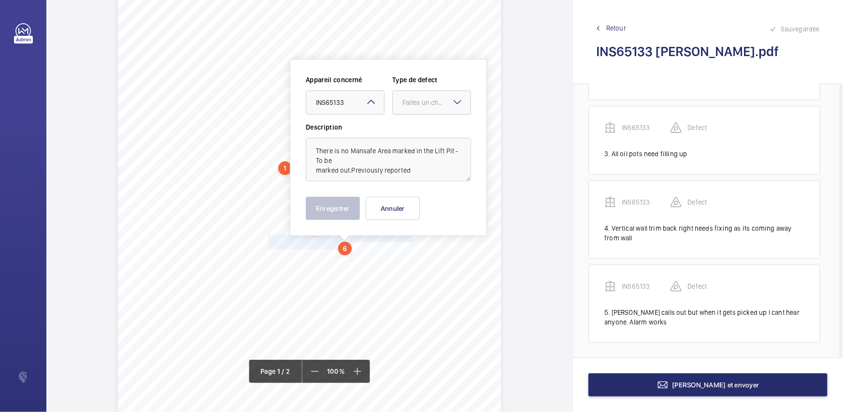
click at [420, 101] on div "Faites un choix" at bounding box center [437, 103] width 68 height 10
click at [422, 115] on div "Appareil concerné Faites un choix × INS65133 × Type de defect Faites un choix S…" at bounding box center [388, 98] width 165 height 47
click at [444, 102] on div "Faites un choix" at bounding box center [437, 103] width 68 height 10
click at [426, 137] on div "Standard" at bounding box center [432, 132] width 78 height 24
click at [338, 203] on button "Enregistrer" at bounding box center [333, 208] width 54 height 23
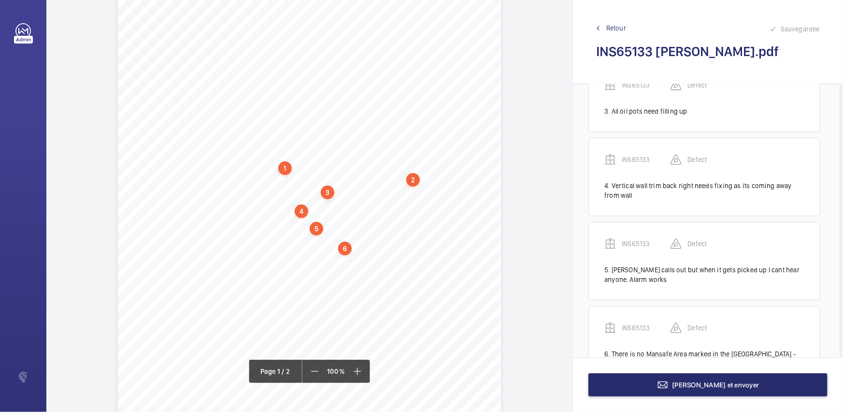
scroll to position [246, 0]
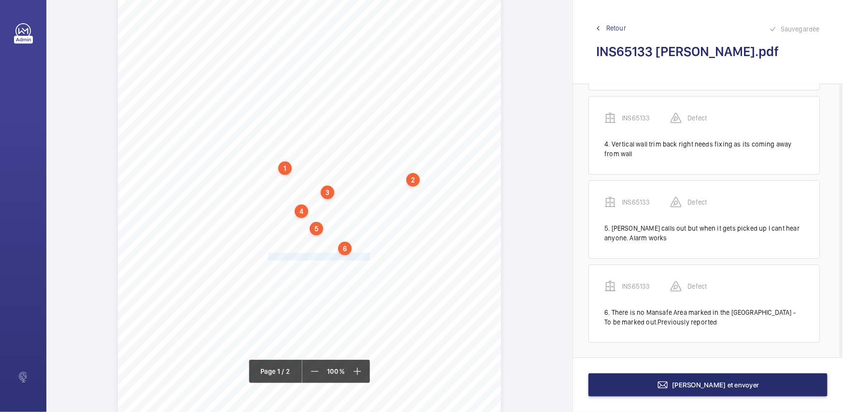
drag, startPoint x: 267, startPoint y: 255, endPoint x: 367, endPoint y: 259, distance: 100.6
click at [367, 259] on div "Signed: Lifting Operations and Lifting Equipment Regulations 1998 Report of Tho…" at bounding box center [309, 153] width 383 height 542
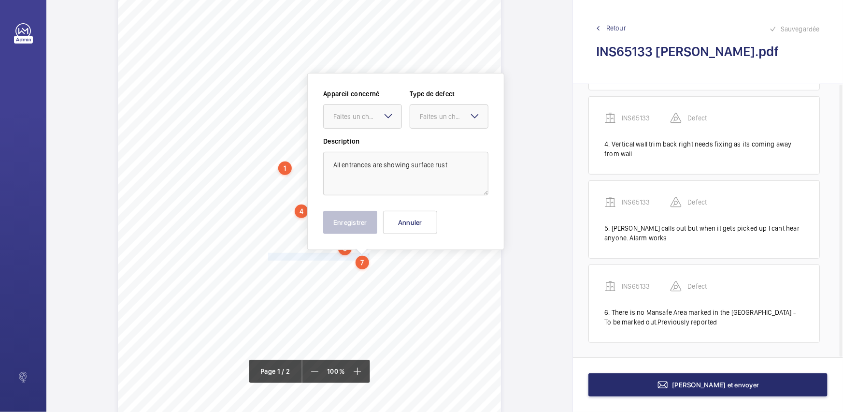
scroll to position [148, 0]
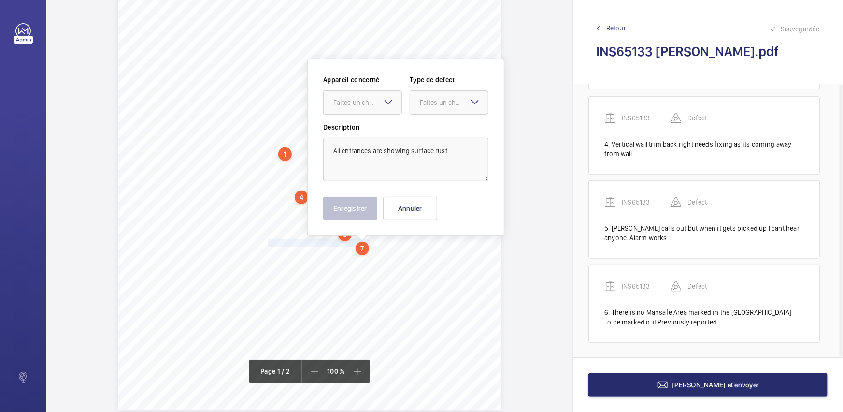
click at [387, 96] on mat-icon at bounding box center [389, 102] width 12 height 12
click at [383, 120] on div "INS65133" at bounding box center [363, 131] width 78 height 23
click at [441, 104] on div "Faites un choix" at bounding box center [454, 103] width 68 height 10
click at [443, 121] on div "Standard" at bounding box center [449, 132] width 78 height 24
click at [368, 204] on button "Enregistrer" at bounding box center [350, 208] width 54 height 23
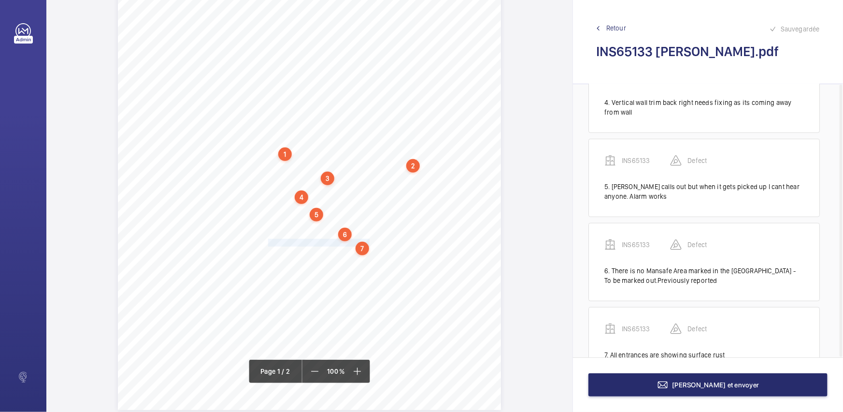
scroll to position [320, 0]
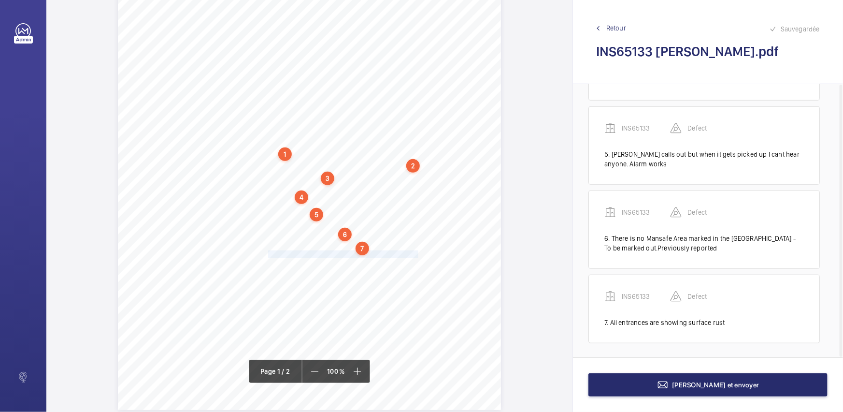
drag, startPoint x: 267, startPoint y: 254, endPoint x: 417, endPoint y: 253, distance: 150.3
click at [417, 253] on span "There are no fire signs on the landing.Previously reported." at bounding box center [344, 254] width 152 height 7
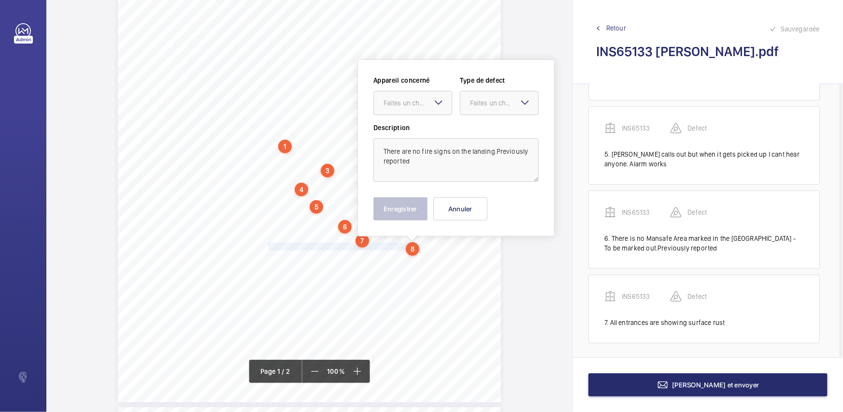
drag, startPoint x: 426, startPoint y: 103, endPoint x: 430, endPoint y: 117, distance: 15.0
click at [426, 103] on div "Faites un choix" at bounding box center [418, 103] width 68 height 10
drag, startPoint x: 430, startPoint y: 117, endPoint x: 455, endPoint y: 124, distance: 26.4
click at [435, 128] on span "INS65133" at bounding box center [413, 133] width 58 height 10
drag
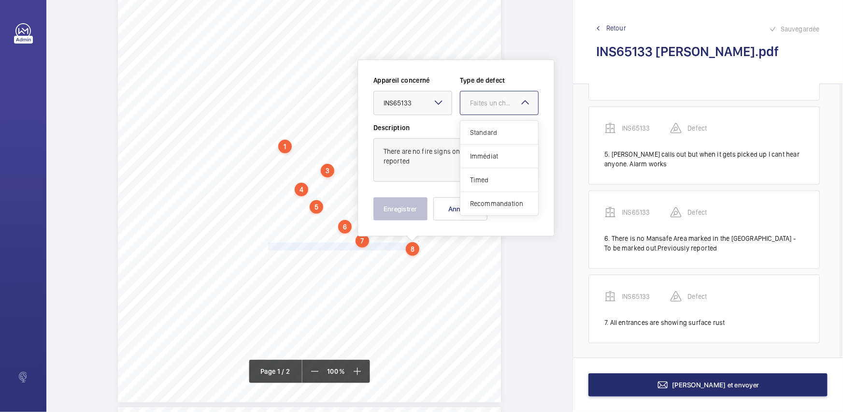
click at [500, 108] on div "Faites un choix" at bounding box center [499, 103] width 78 height 10
click at [501, 121] on div "Standard" at bounding box center [499, 133] width 78 height 24
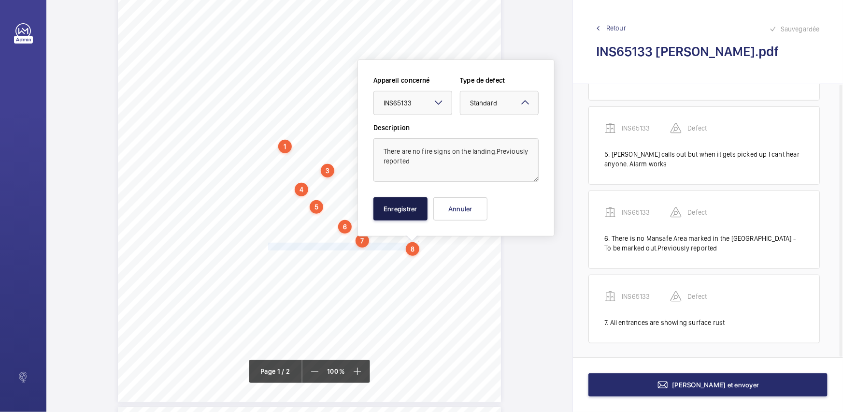
click at [406, 208] on button "Enregistrer" at bounding box center [401, 208] width 54 height 23
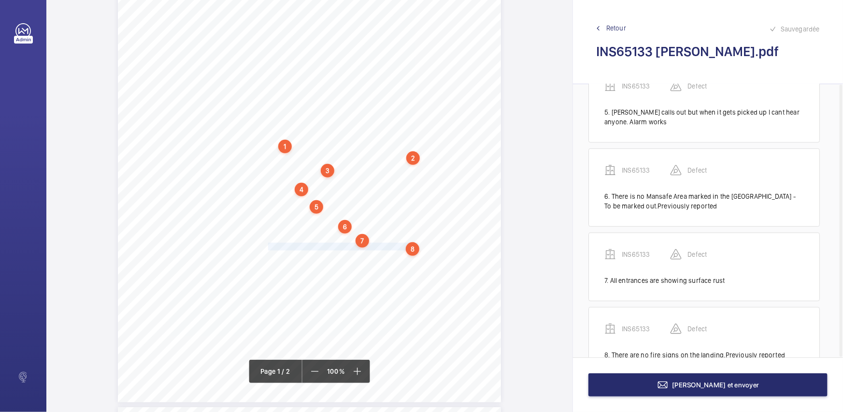
scroll to position [394, 0]
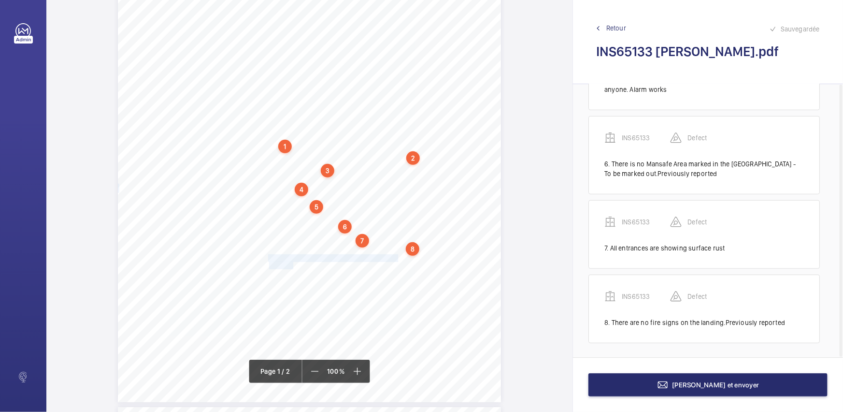
click at [292, 263] on div "Signed: Lifting Operations and Lifting Equipment Regulations 1998 Report of Tho…" at bounding box center [309, 131] width 383 height 542
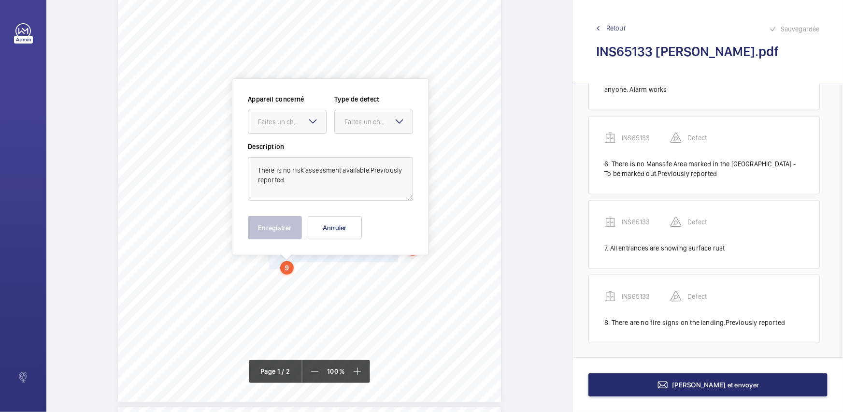
scroll to position [174, 0]
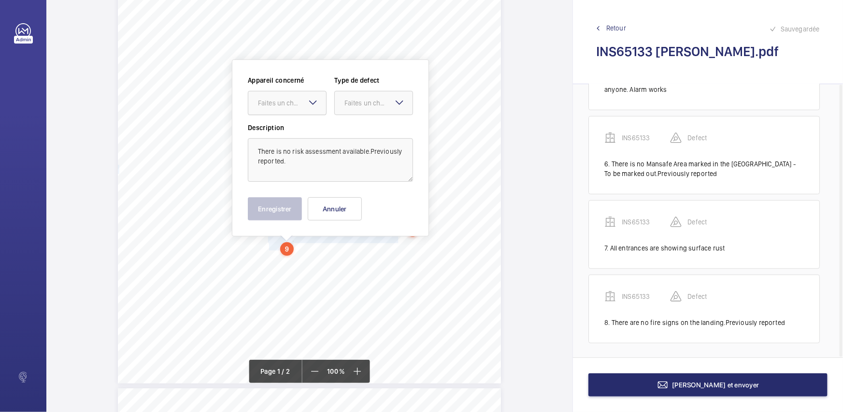
click at [303, 101] on div "Faites un choix" at bounding box center [292, 103] width 68 height 10
click at [305, 123] on div "INS65133" at bounding box center [287, 132] width 78 height 23
click at [377, 102] on div "Faites un choix" at bounding box center [379, 103] width 68 height 10
click at [374, 129] on span "Standard" at bounding box center [374, 133] width 58 height 10
click at [290, 207] on button "Enregistrer" at bounding box center [275, 208] width 54 height 23
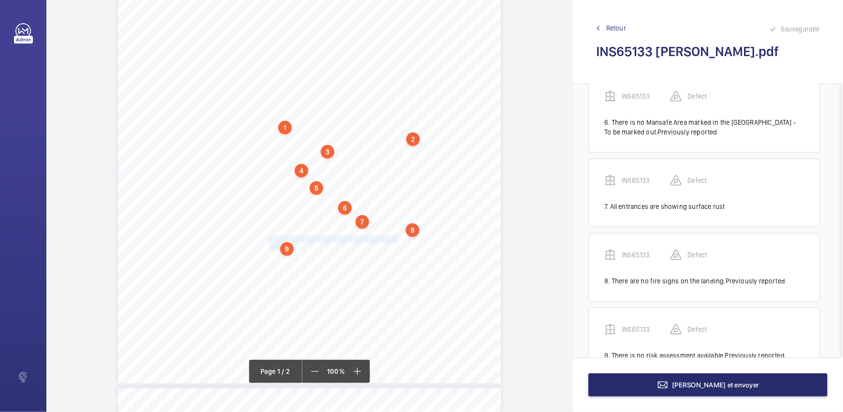
scroll to position [469, 0]
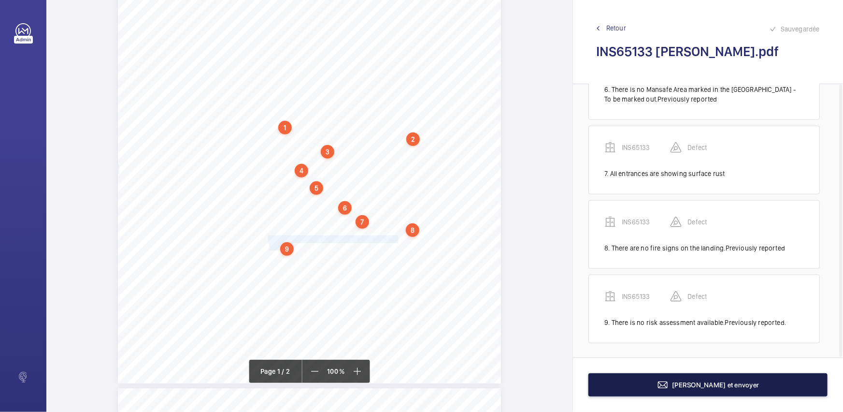
click at [669, 382] on mat-icon at bounding box center [663, 385] width 12 height 12
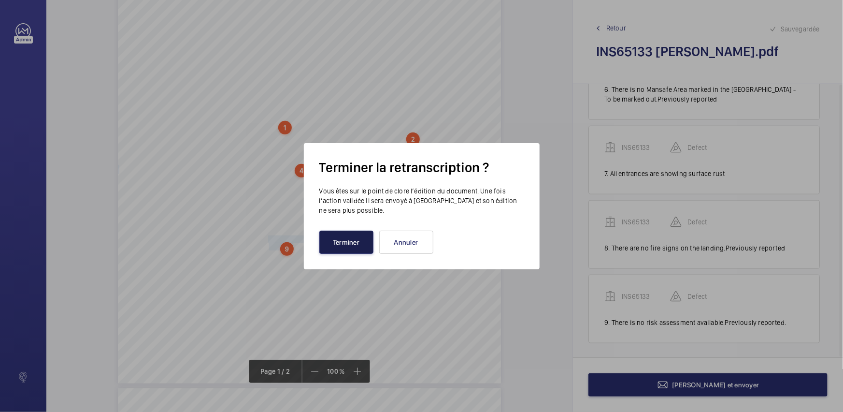
click at [363, 238] on button "Terminer" at bounding box center [346, 241] width 54 height 23
